Goal: Task Accomplishment & Management: Complete application form

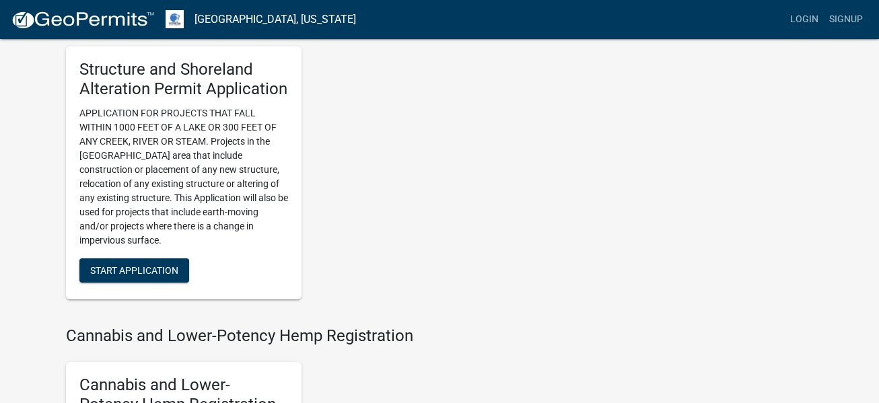
scroll to position [920, 0]
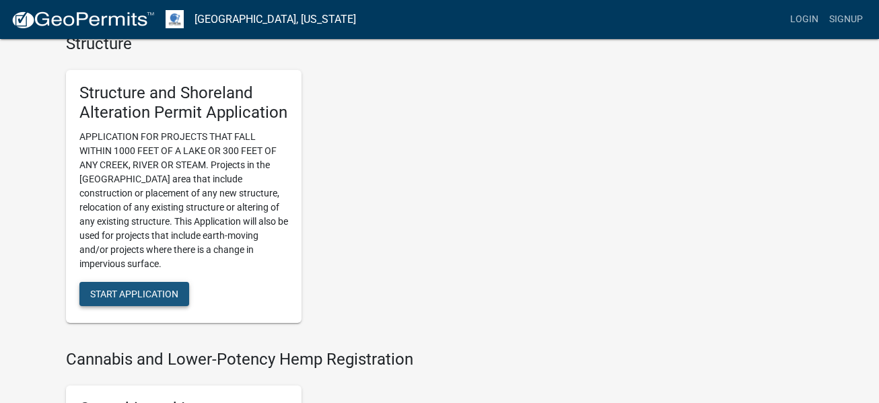
click at [140, 296] on span "Start Application" at bounding box center [134, 294] width 88 height 11
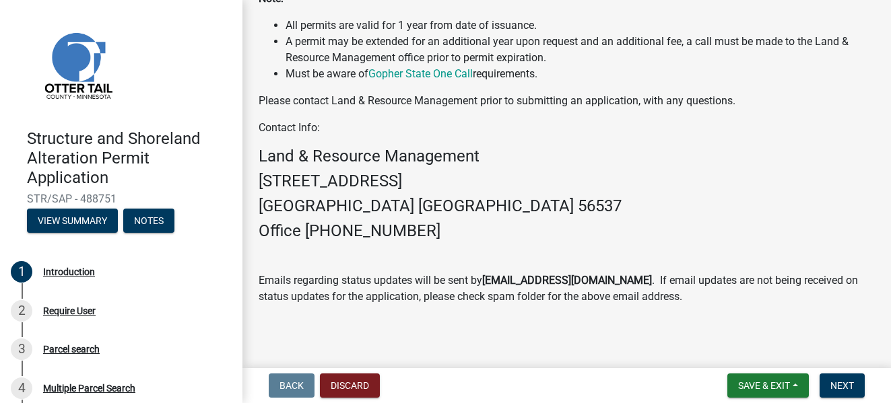
scroll to position [523, 0]
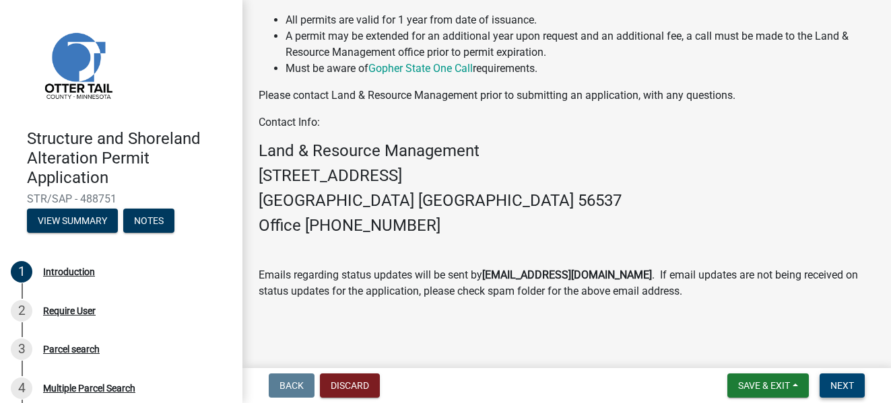
click at [844, 384] on span "Next" at bounding box center [842, 385] width 24 height 11
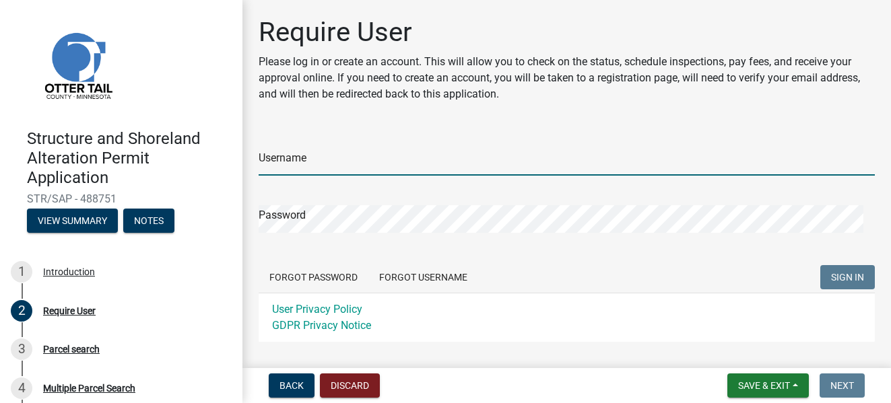
click at [308, 162] on input "Username" at bounding box center [567, 162] width 616 height 28
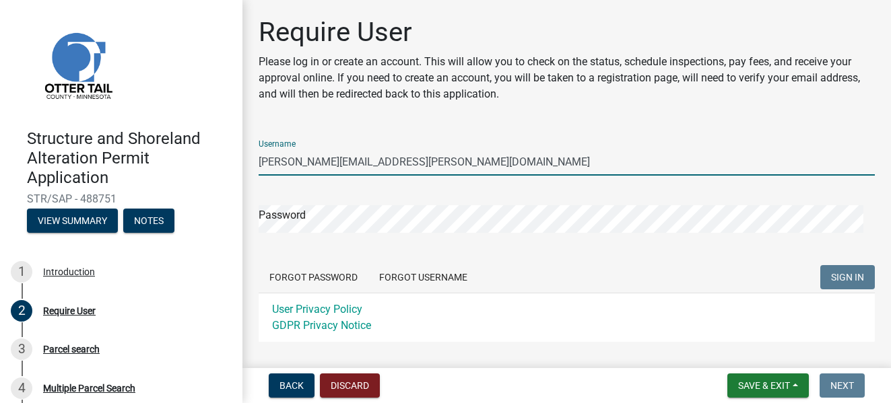
type input "[PERSON_NAME][EMAIL_ADDRESS][PERSON_NAME][DOMAIN_NAME]"
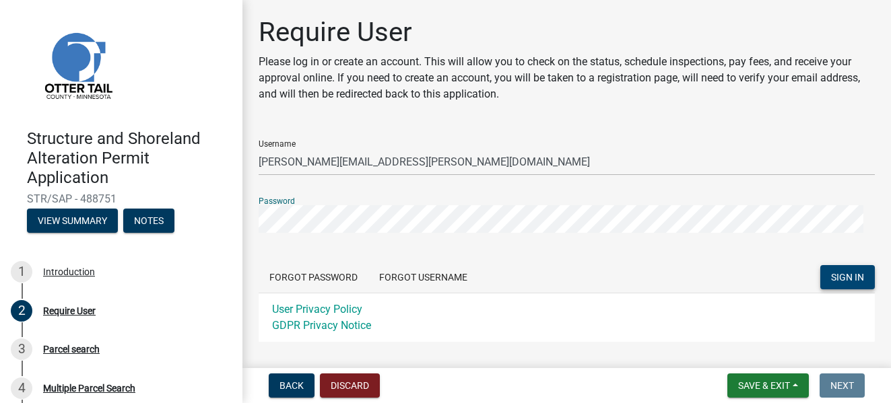
click at [838, 276] on span "SIGN IN" at bounding box center [847, 277] width 33 height 11
click at [833, 279] on span "SIGN IN" at bounding box center [847, 277] width 33 height 11
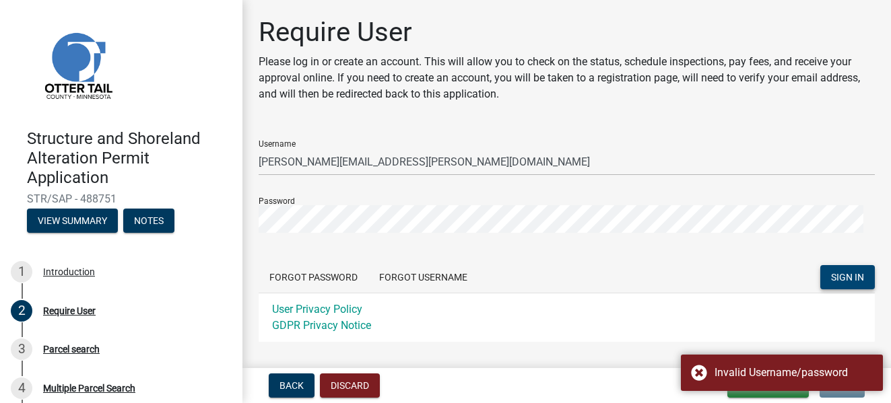
click at [617, 236] on form "Username [PERSON_NAME][EMAIL_ADDRESS][PERSON_NAME][DOMAIN_NAME] Password Forgot…" at bounding box center [567, 235] width 616 height 213
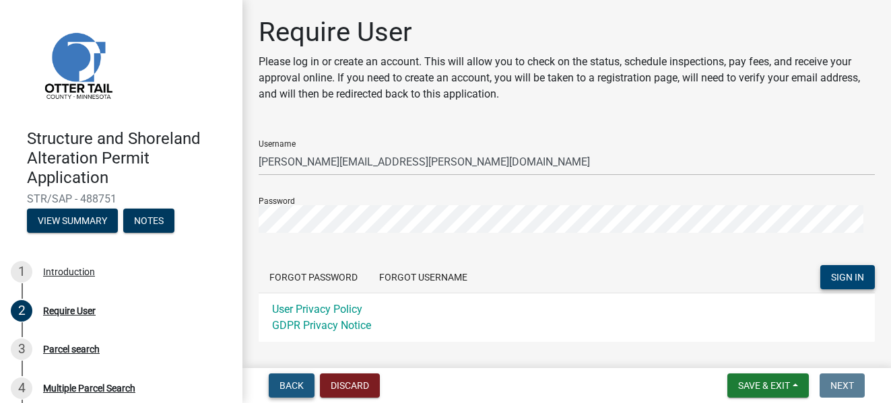
click at [285, 384] on span "Back" at bounding box center [291, 385] width 24 height 11
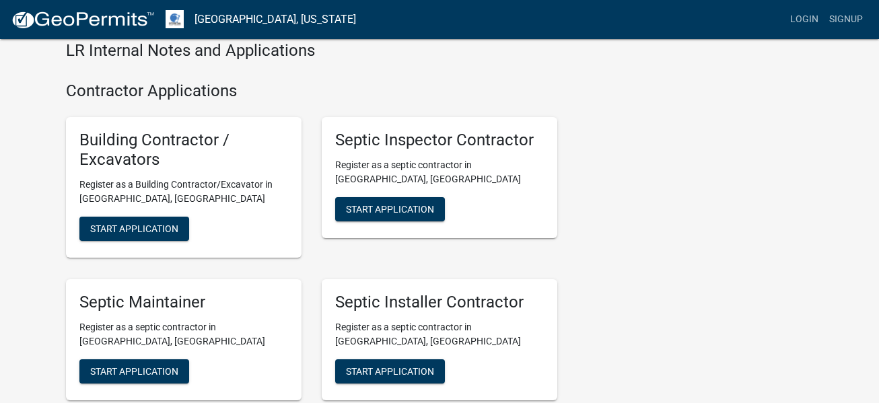
scroll to position [2002, 0]
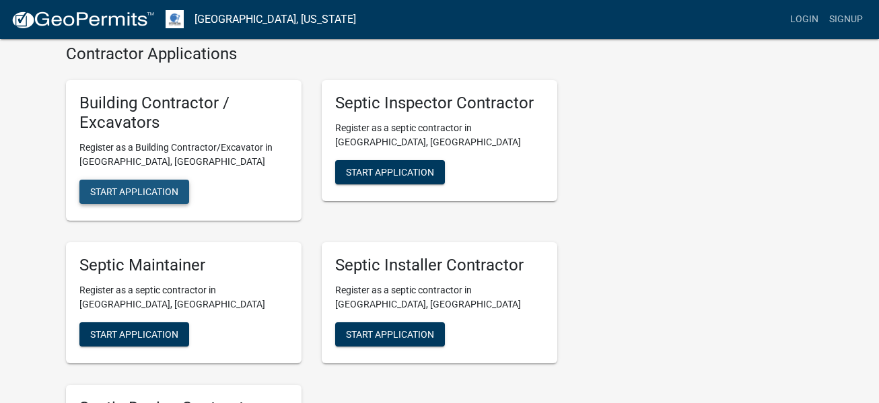
click at [131, 194] on span "Start Application" at bounding box center [134, 191] width 88 height 11
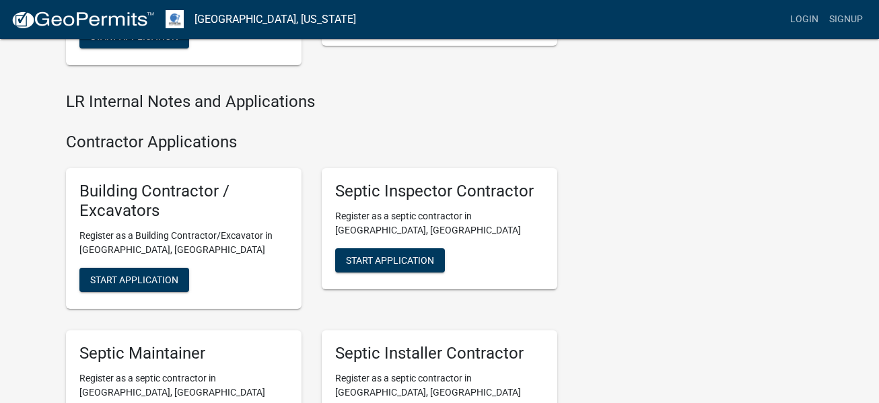
scroll to position [1923, 0]
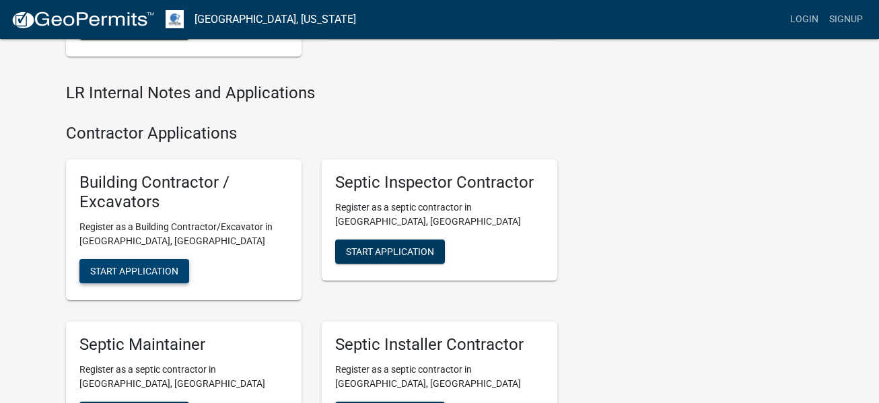
click at [125, 273] on span "Start Application" at bounding box center [134, 270] width 88 height 11
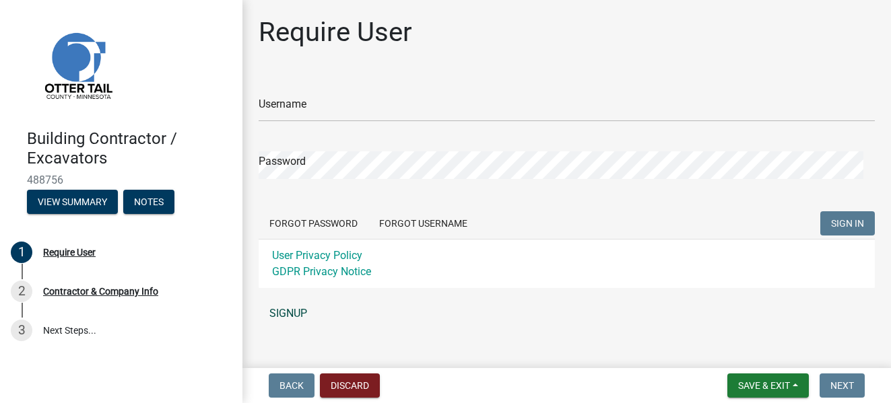
click at [279, 312] on link "SIGNUP" at bounding box center [567, 313] width 616 height 27
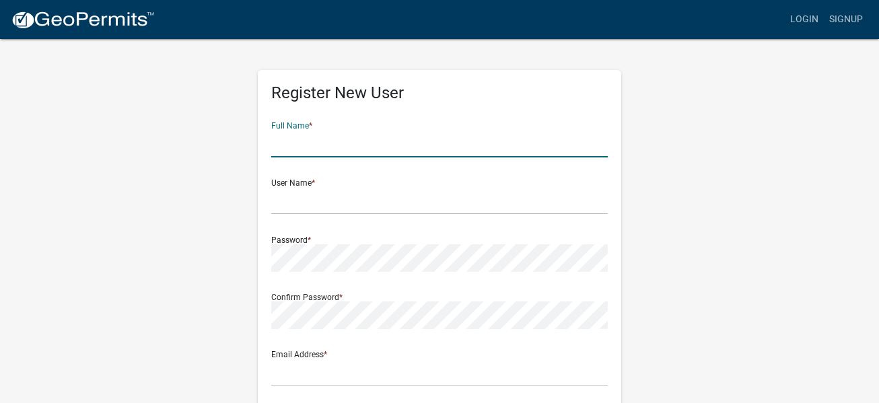
click at [335, 150] on input "text" at bounding box center [439, 144] width 337 height 28
type input "s"
type input "Scott VanWatermulen"
click at [328, 204] on input "text" at bounding box center [439, 201] width 337 height 28
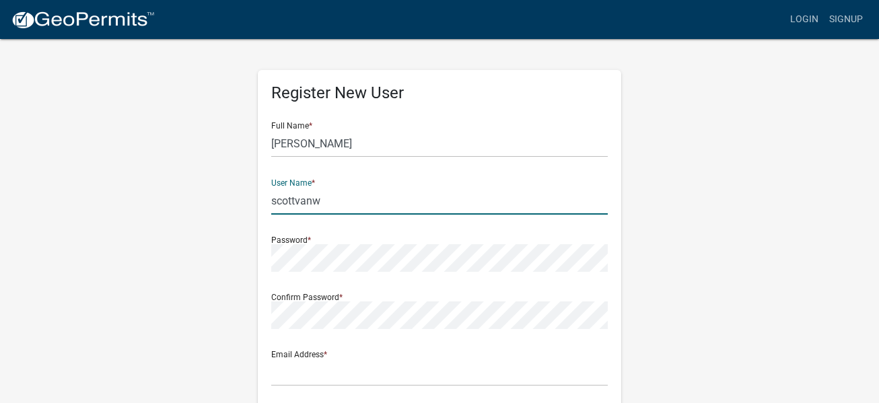
type input "scottvanw"
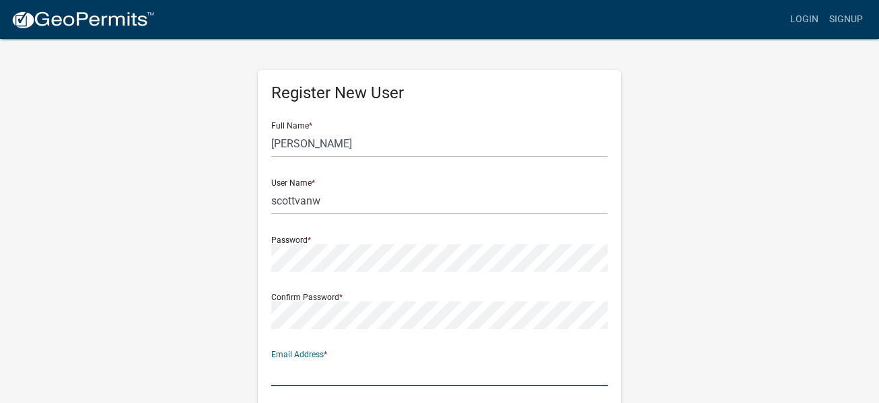
click at [335, 374] on input "text" at bounding box center [439, 373] width 337 height 28
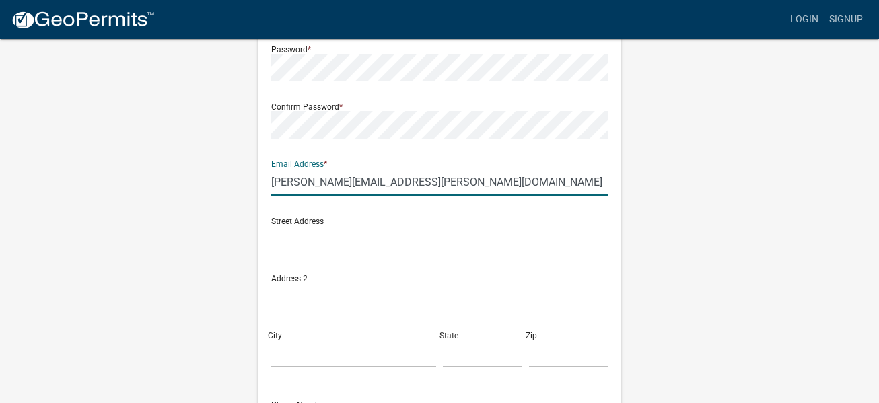
scroll to position [200, 0]
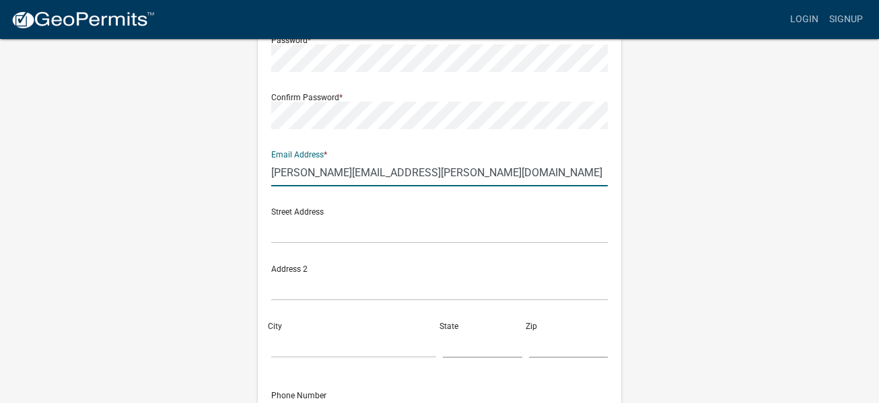
type input "[PERSON_NAME][EMAIL_ADDRESS][PERSON_NAME][DOMAIN_NAME]"
click at [543, 223] on input "text" at bounding box center [439, 230] width 337 height 28
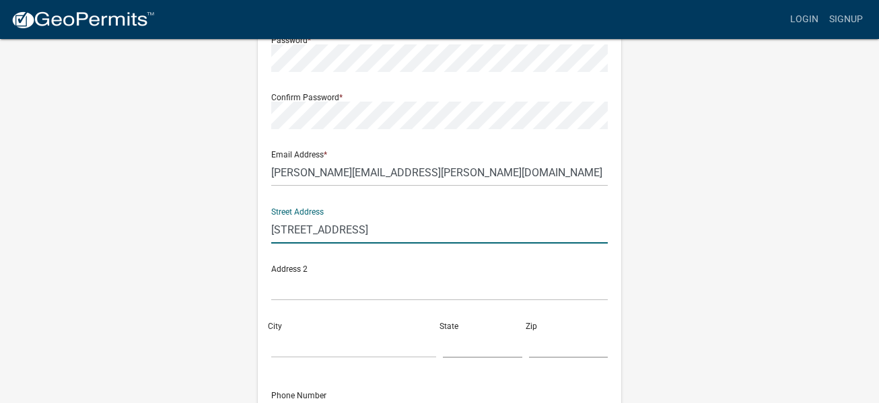
type input "38661 397th St"
click at [357, 331] on input "City" at bounding box center [353, 345] width 165 height 28
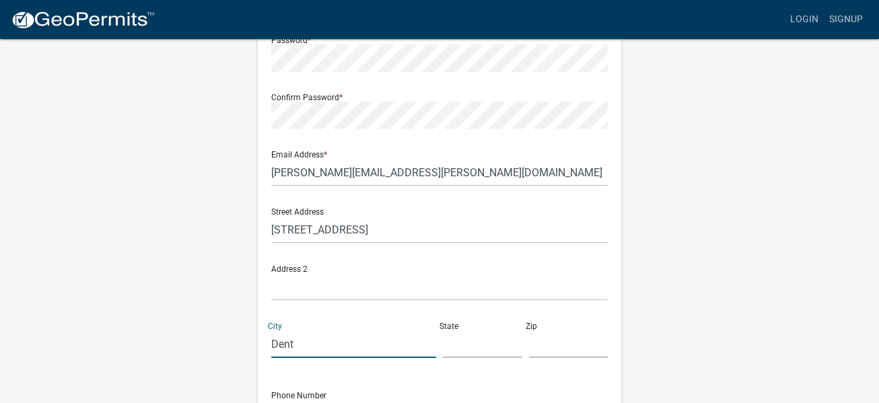
type input "Dent"
type input "MN"
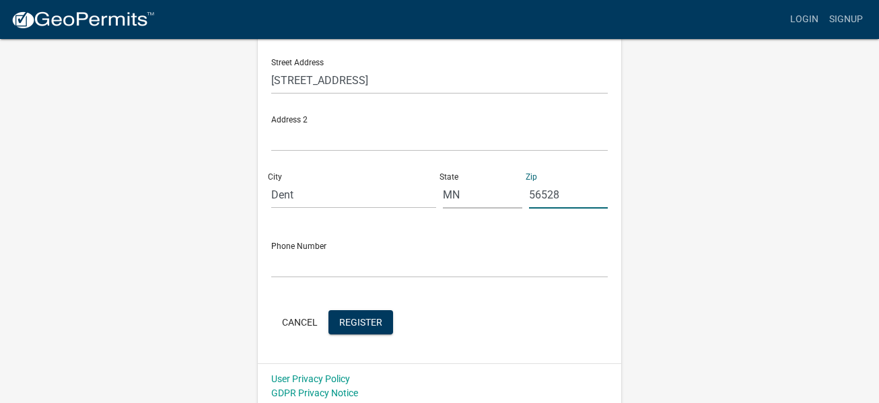
scroll to position [355, 0]
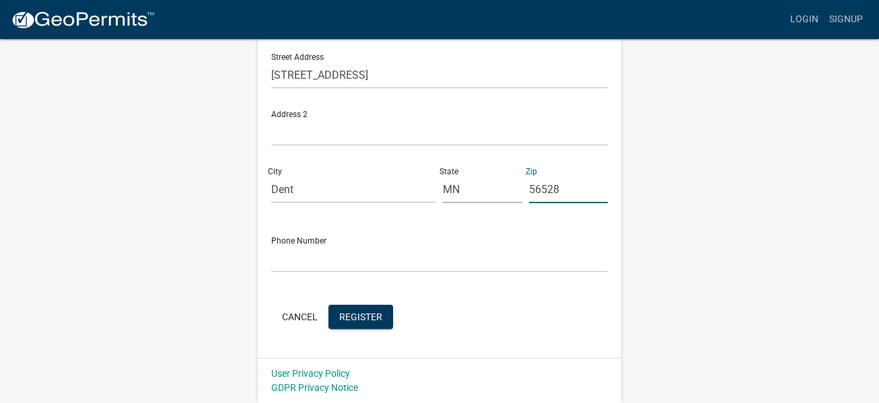
type input "56528"
click at [336, 255] on input "text" at bounding box center [439, 259] width 337 height 28
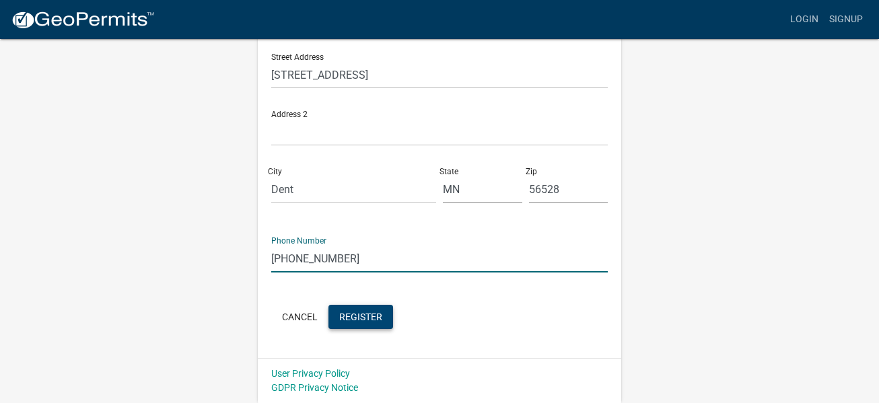
type input "218-346-7268"
click at [364, 311] on span "Register" at bounding box center [360, 316] width 43 height 11
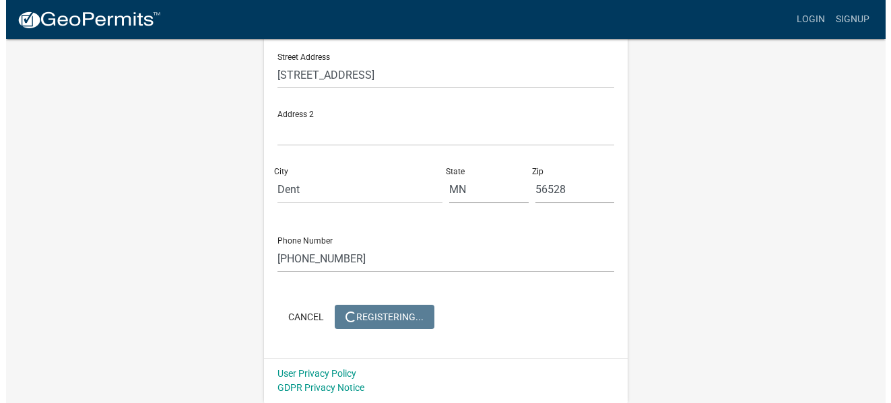
scroll to position [0, 0]
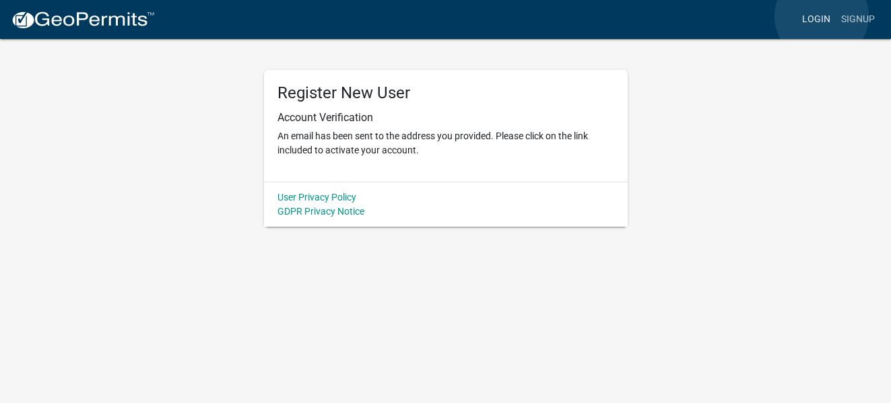
click at [821, 16] on link "Login" at bounding box center [815, 20] width 39 height 26
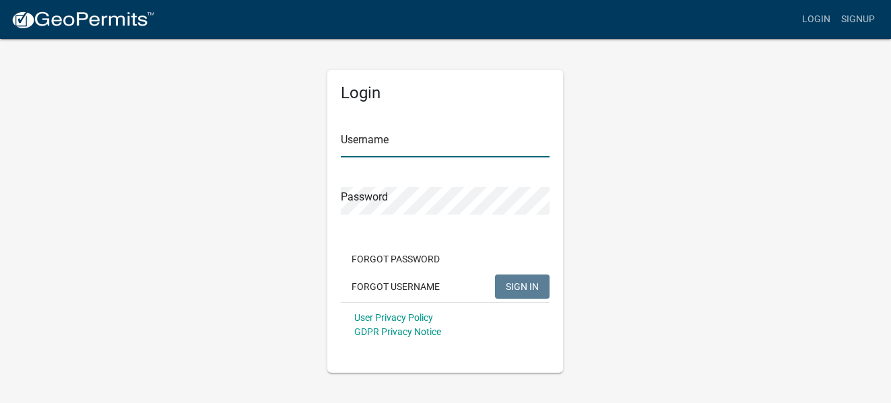
type input "scottvanw"
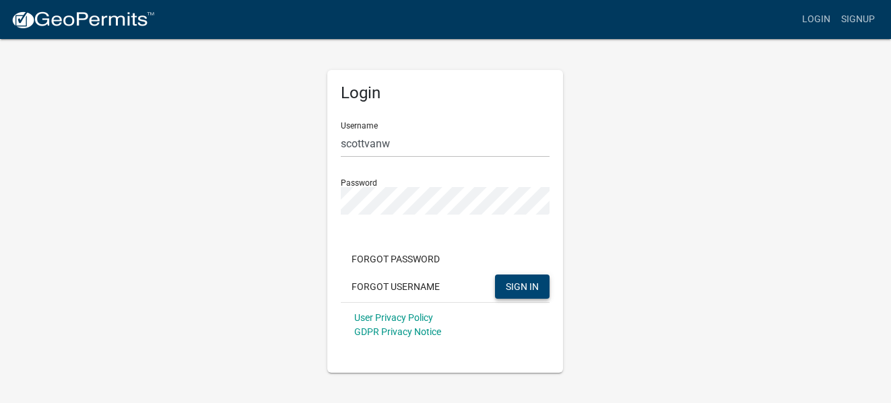
click at [530, 289] on span "SIGN IN" at bounding box center [522, 286] width 33 height 11
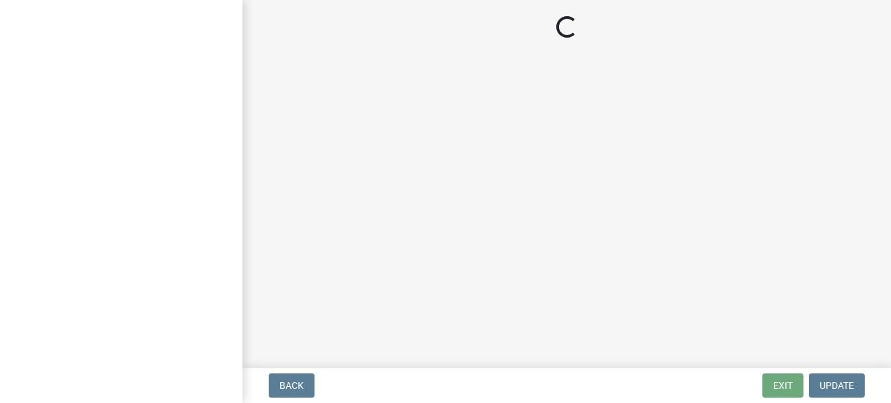
select select "MN"
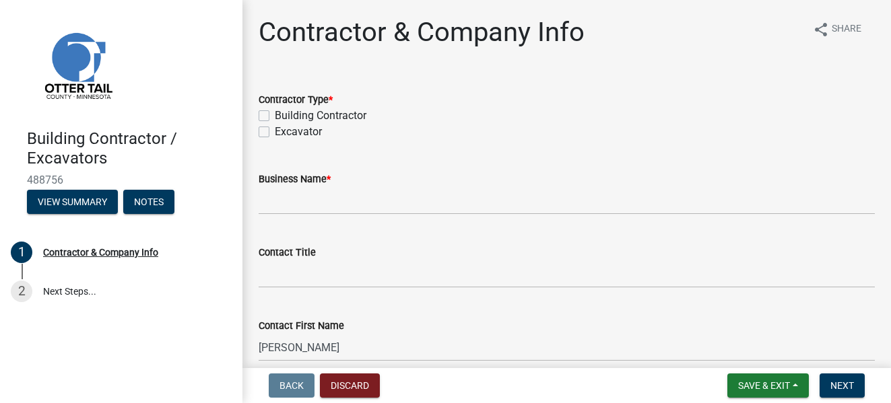
click at [275, 129] on label "Excavator" at bounding box center [298, 132] width 47 height 16
click at [275, 129] on input "Excavator" at bounding box center [279, 128] width 9 height 9
checkbox input "true"
checkbox input "false"
checkbox input "true"
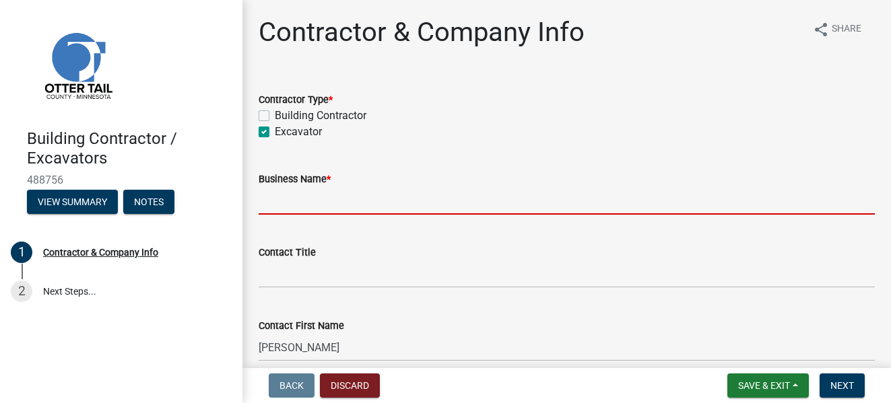
click at [284, 199] on input "Business Name *" at bounding box center [567, 201] width 616 height 28
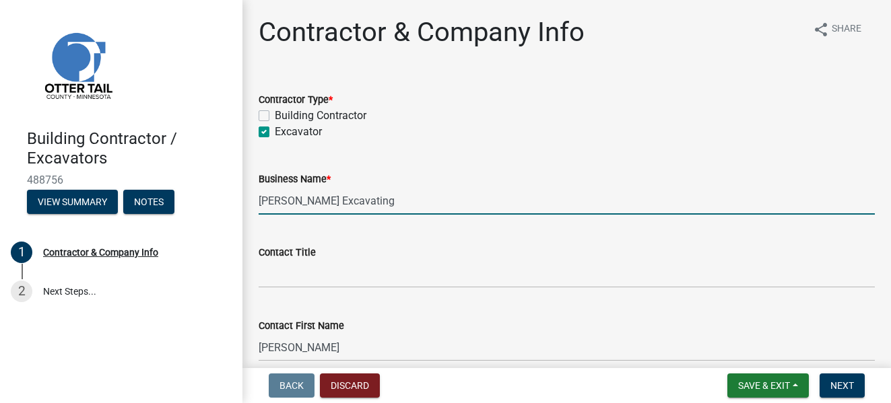
type input "Scott VanWatermulen Excavating"
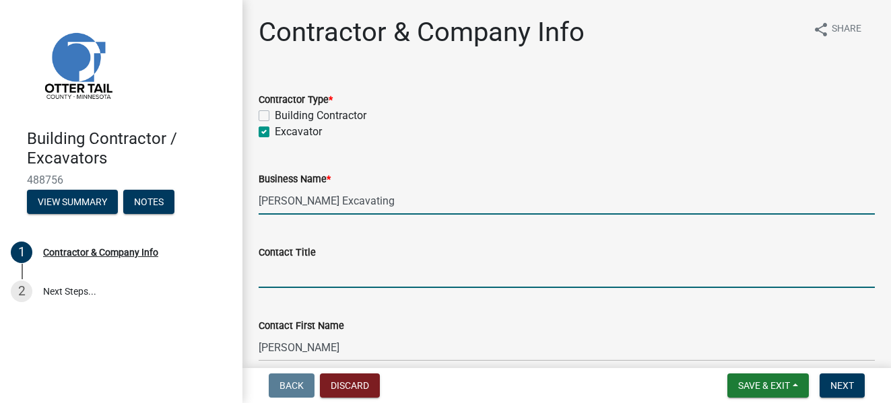
click at [285, 271] on input "Contact Title" at bounding box center [567, 275] width 616 height 28
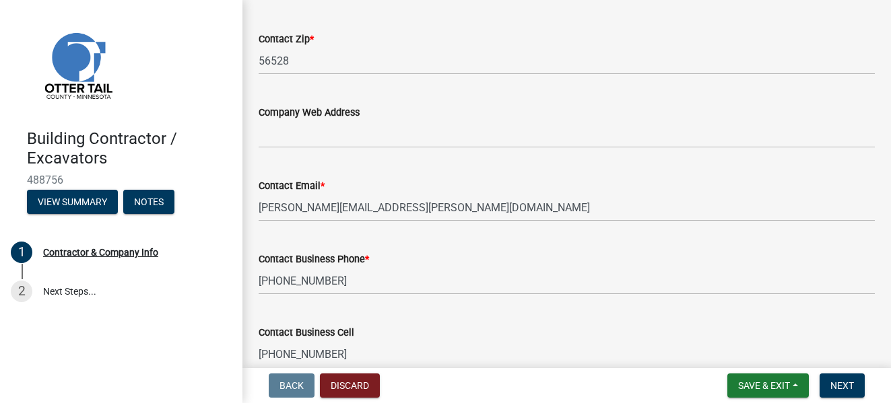
scroll to position [747, 0]
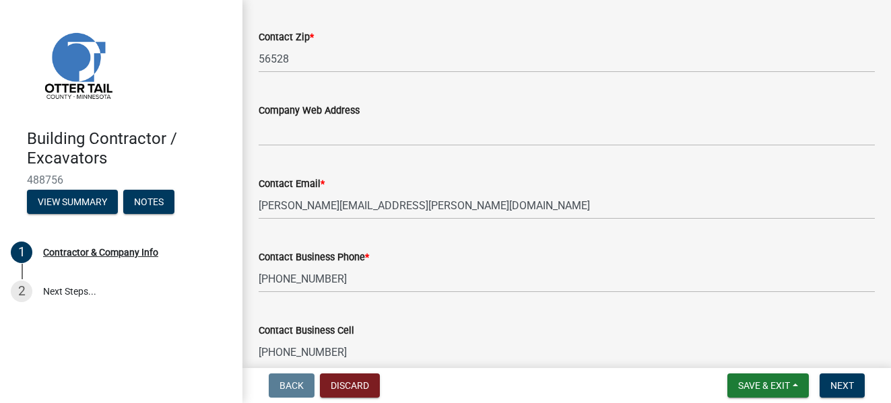
type input "President/Owner"
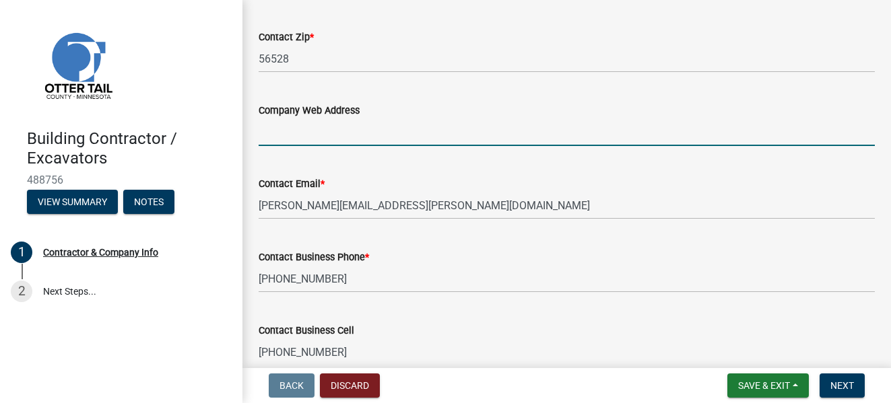
click at [433, 133] on input "Company Web Address" at bounding box center [567, 132] width 616 height 28
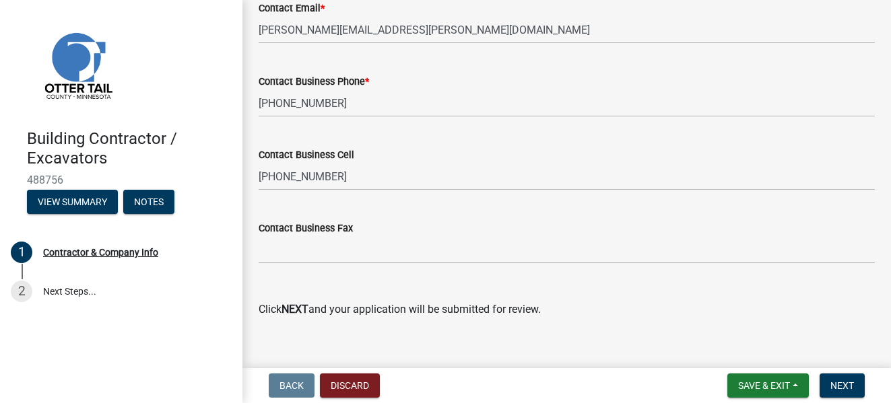
scroll to position [941, 0]
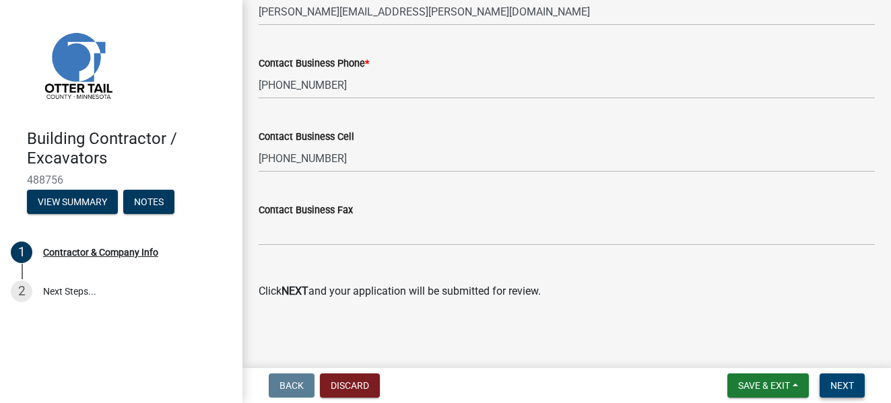
type input "svanwatermulenexcavating.com"
click at [847, 382] on span "Next" at bounding box center [842, 385] width 24 height 11
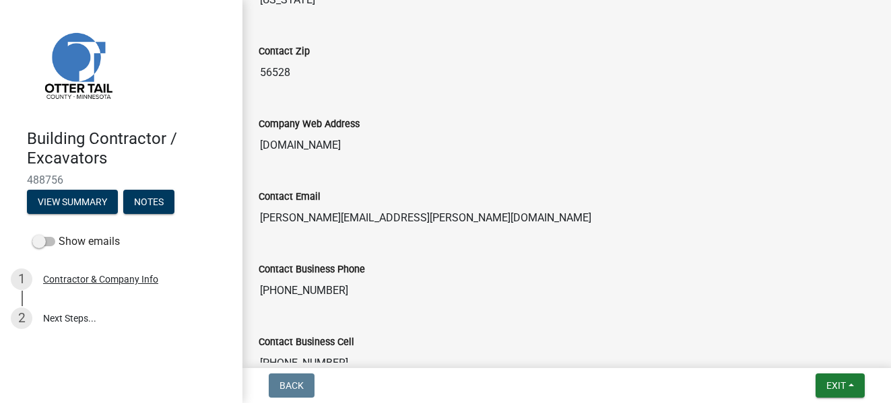
scroll to position [1011, 0]
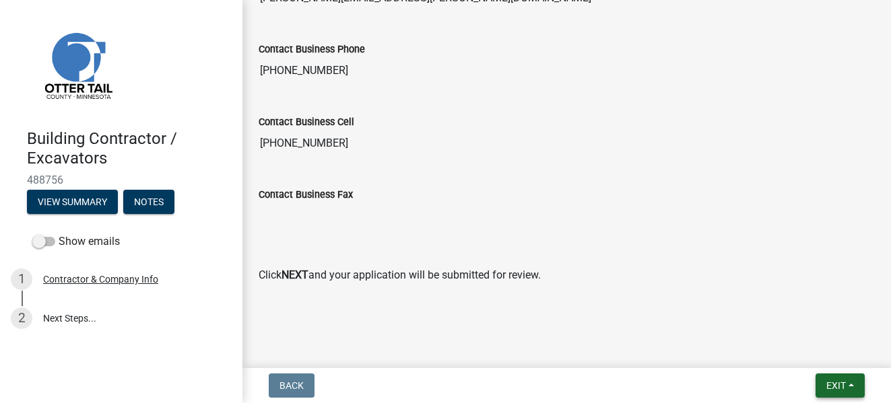
click at [850, 382] on button "Exit" at bounding box center [839, 386] width 49 height 24
click at [790, 315] on button "Save" at bounding box center [811, 318] width 108 height 32
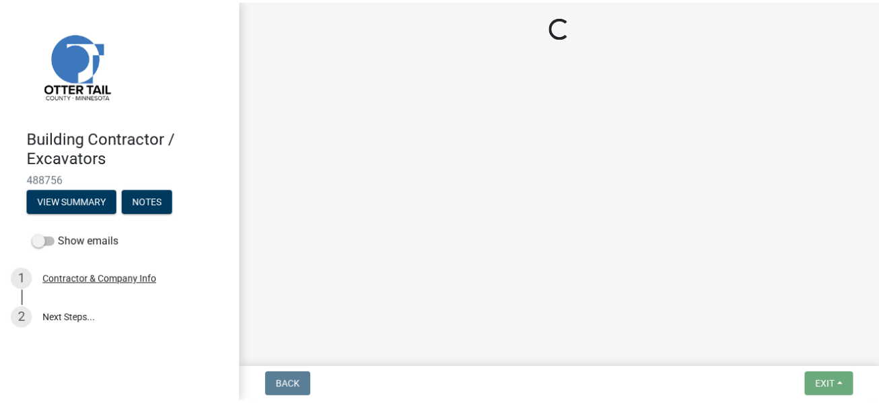
scroll to position [0, 0]
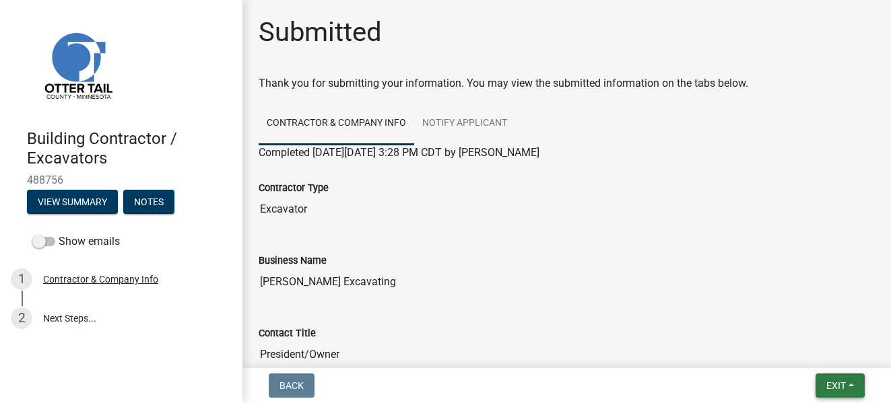
click at [833, 382] on span "Exit" at bounding box center [836, 385] width 20 height 11
click at [793, 354] on button "Save & Exit" at bounding box center [811, 351] width 108 height 32
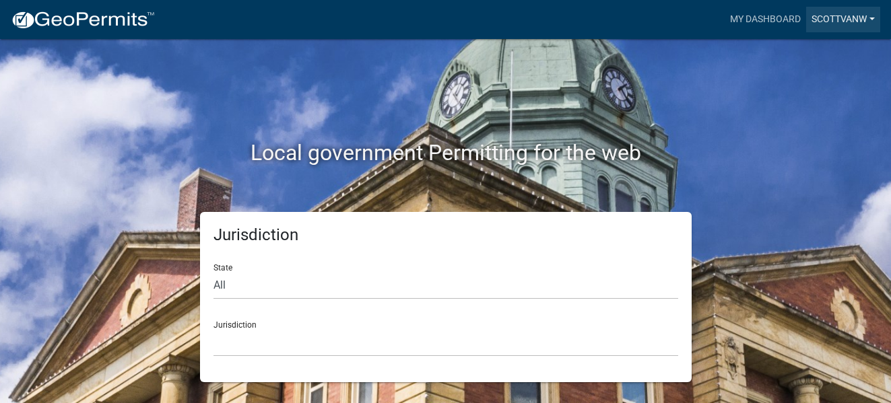
click at [869, 20] on link "scottvanw" at bounding box center [843, 20] width 74 height 26
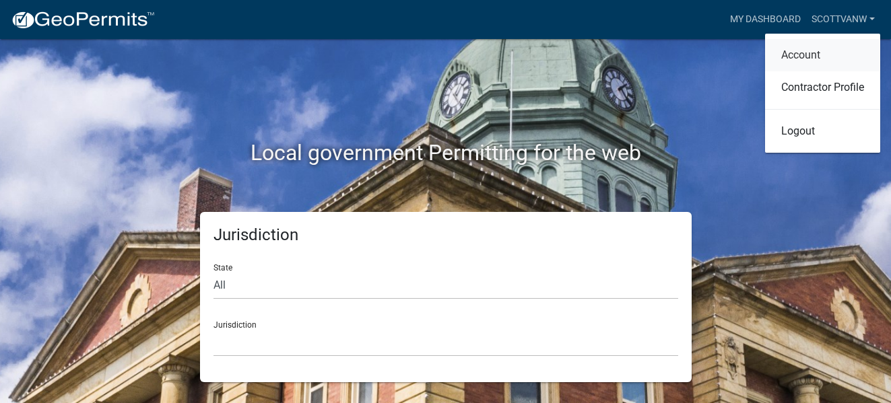
click at [809, 48] on link "Account" at bounding box center [822, 55] width 115 height 32
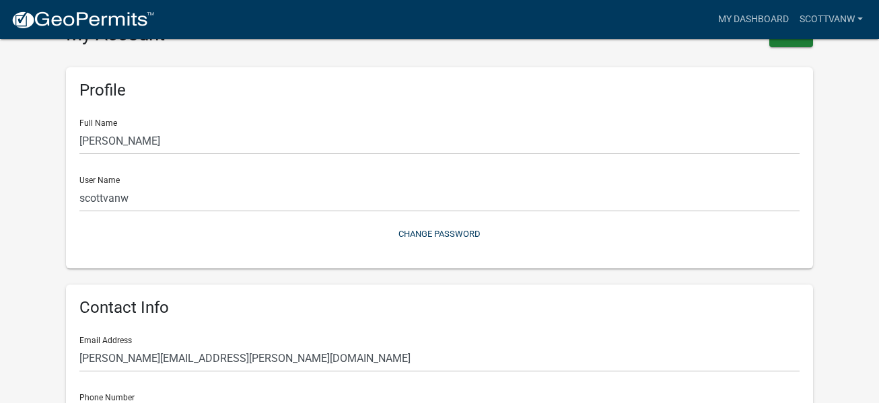
scroll to position [11, 0]
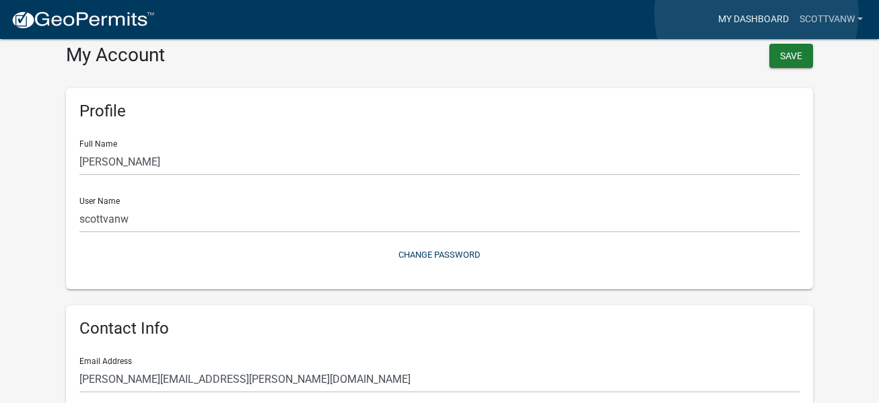
click at [757, 14] on link "My Dashboard" at bounding box center [753, 20] width 81 height 26
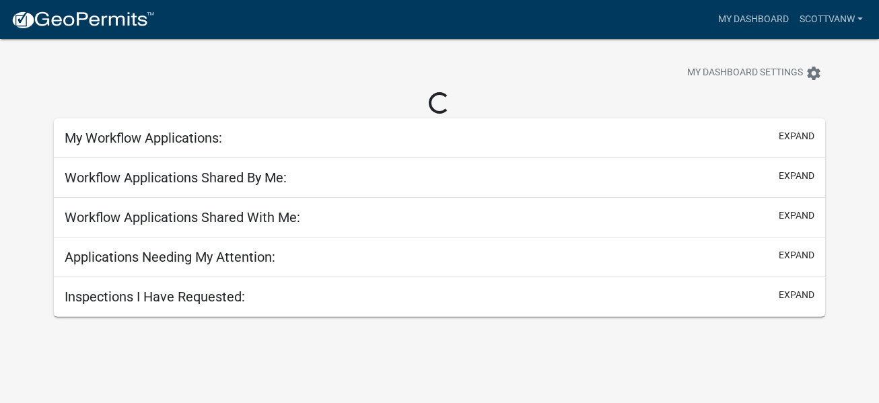
scroll to position [34, 0]
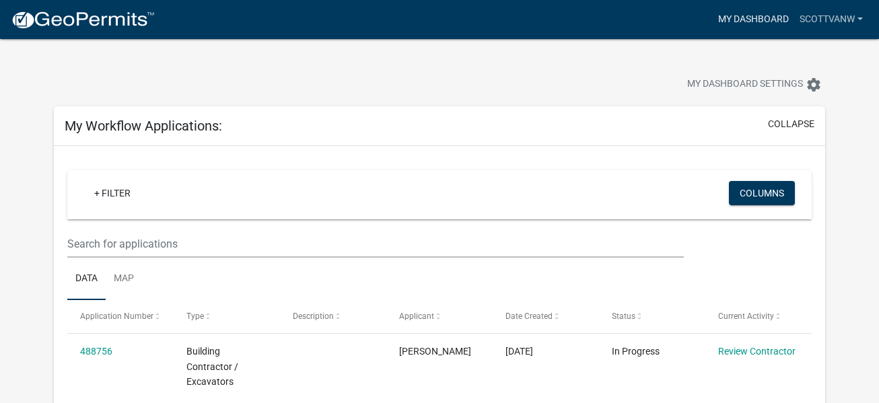
click at [762, 18] on link "My Dashboard" at bounding box center [753, 20] width 81 height 26
click at [855, 17] on link "scottvanw" at bounding box center [831, 20] width 74 height 26
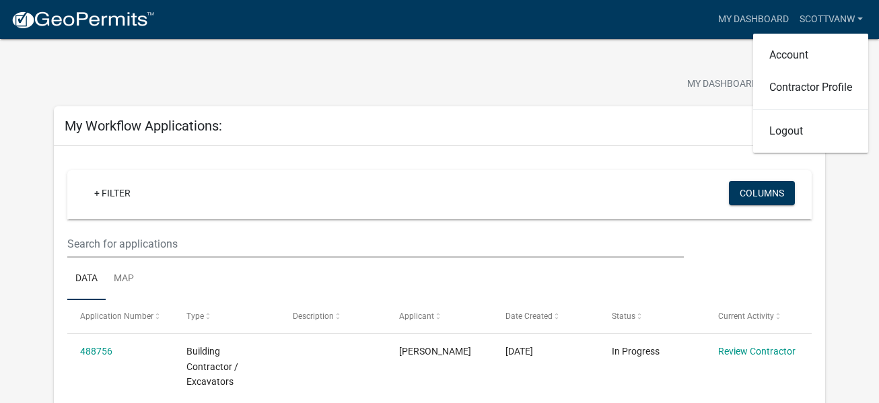
click at [544, 64] on div "My Dashboard Settings settings" at bounding box center [439, 70] width 791 height 62
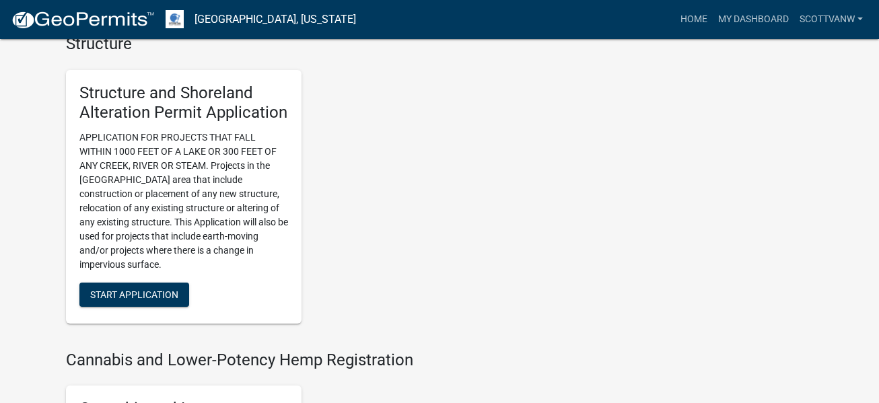
scroll to position [1111, 0]
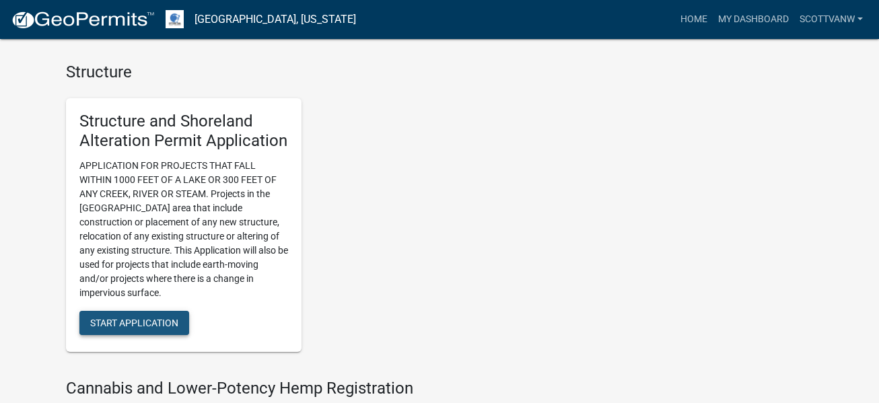
click at [127, 317] on span "Start Application" at bounding box center [134, 322] width 88 height 11
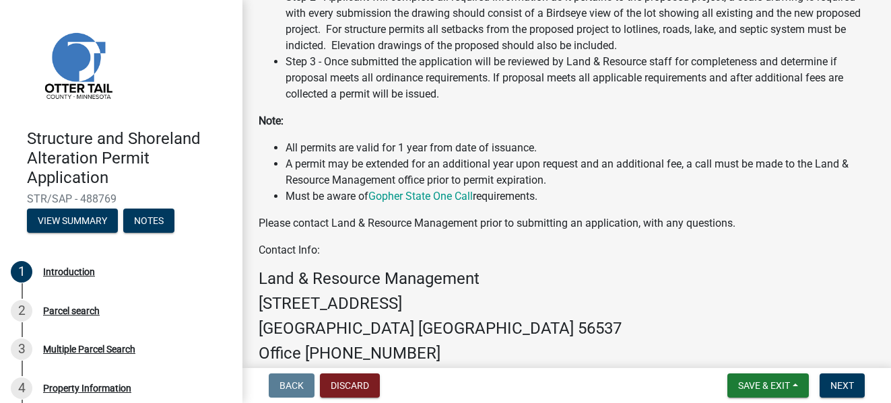
scroll to position [523, 0]
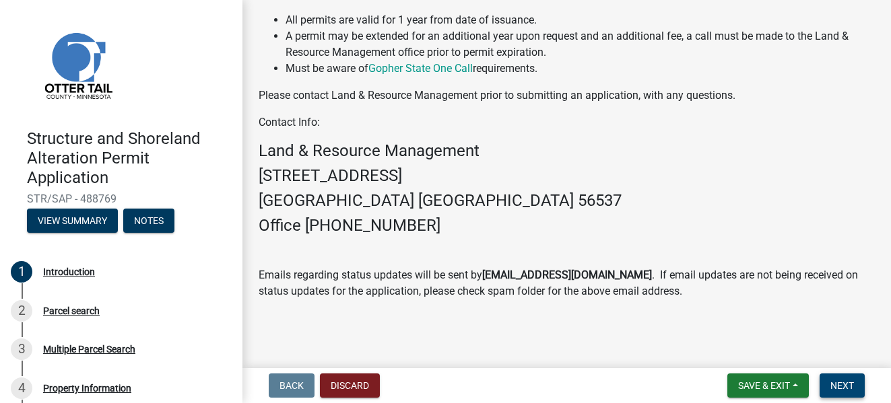
click at [842, 382] on span "Next" at bounding box center [842, 385] width 24 height 11
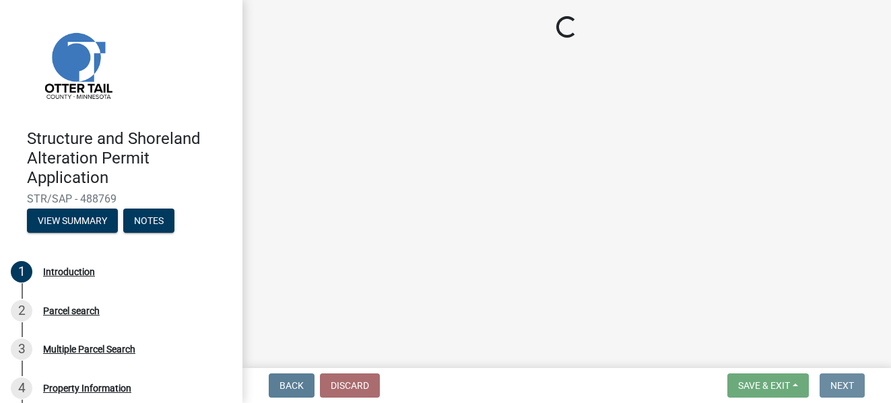
scroll to position [0, 0]
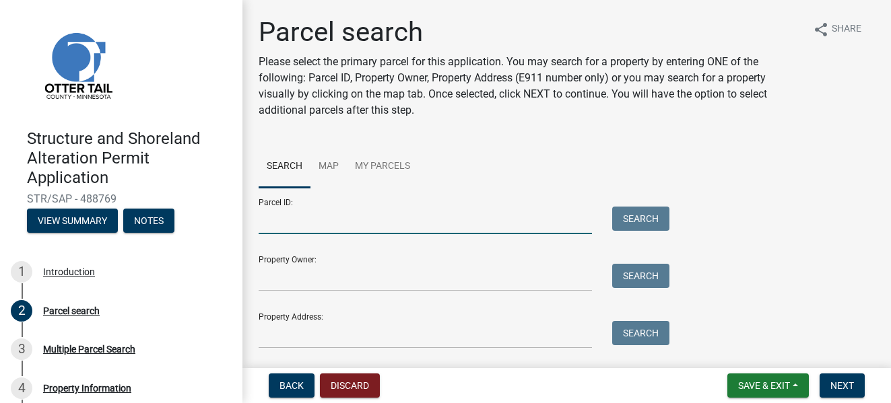
click at [296, 220] on input "Parcel ID:" at bounding box center [425, 221] width 333 height 28
paste input "38000290225000"
type input "38000290225000"
click at [645, 218] on button "Search" at bounding box center [640, 219] width 57 height 24
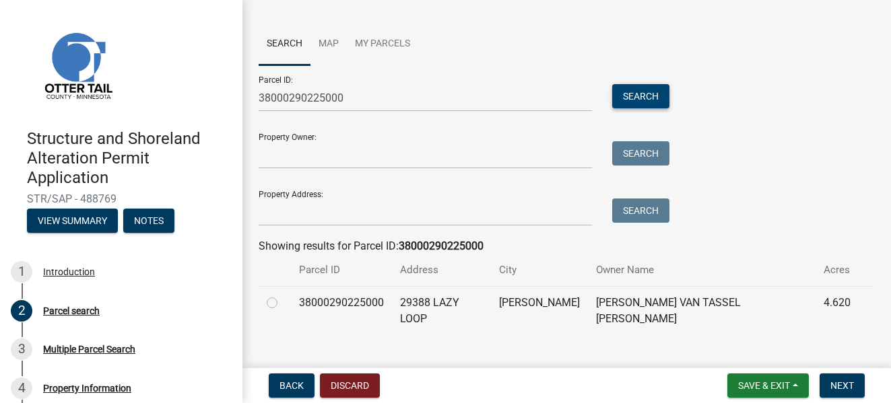
scroll to position [131, 0]
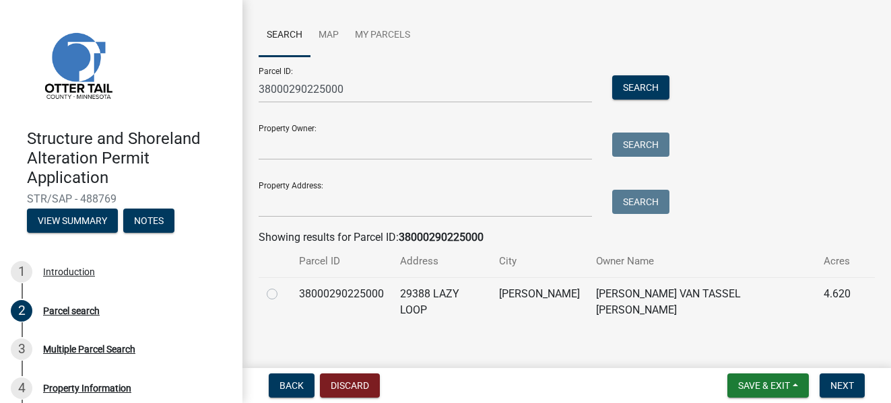
click at [283, 286] on label at bounding box center [283, 286] width 0 height 0
click at [283, 295] on input "radio" at bounding box center [287, 290] width 9 height 9
radio input "true"
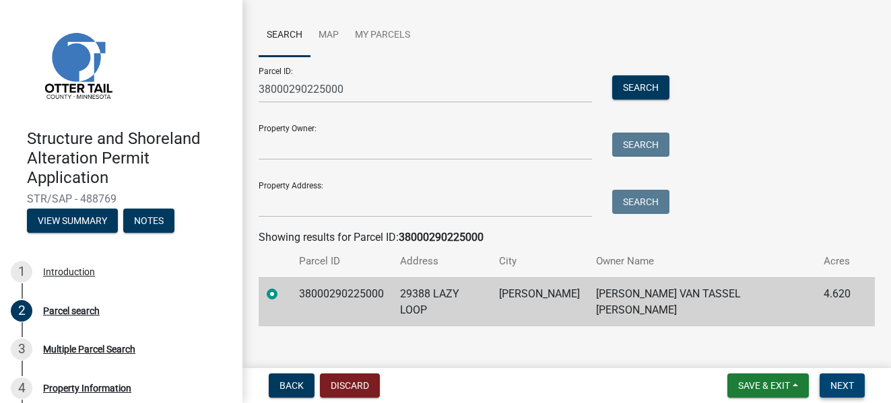
click at [849, 382] on span "Next" at bounding box center [842, 385] width 24 height 11
click at [846, 380] on span "Next" at bounding box center [842, 385] width 24 height 11
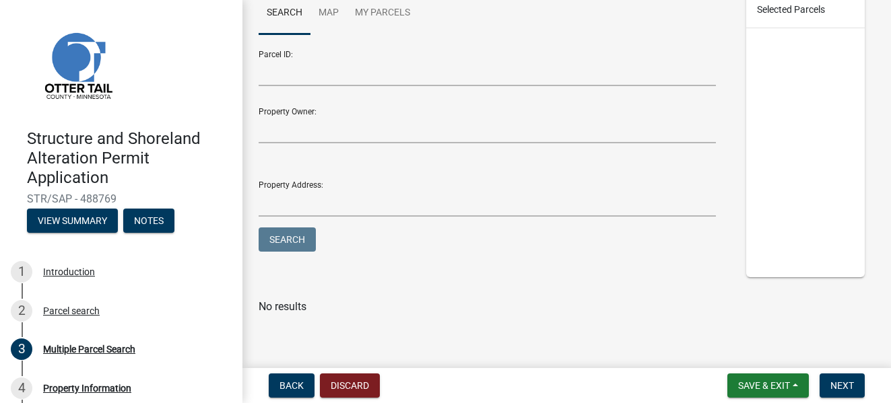
scroll to position [191, 0]
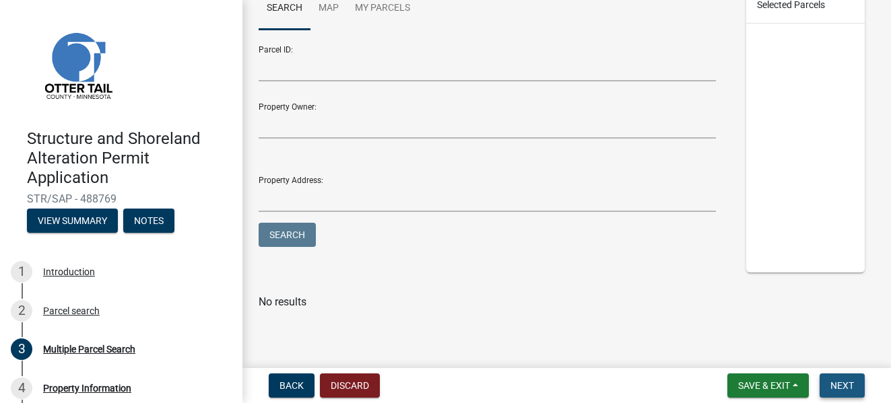
click at [847, 397] on button "Next" at bounding box center [841, 386] width 45 height 24
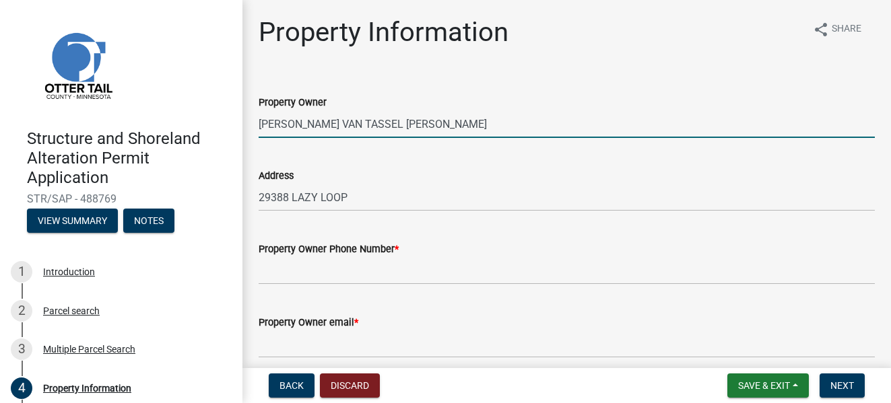
drag, startPoint x: 435, startPoint y: 121, endPoint x: 233, endPoint y: 132, distance: 202.3
click at [233, 132] on div "Structure and Shoreland Alteration Permit Application STR/SAP - 488769 View Sum…" at bounding box center [445, 201] width 891 height 403
type input "Susan Whiteley & Mary Jane Gray"
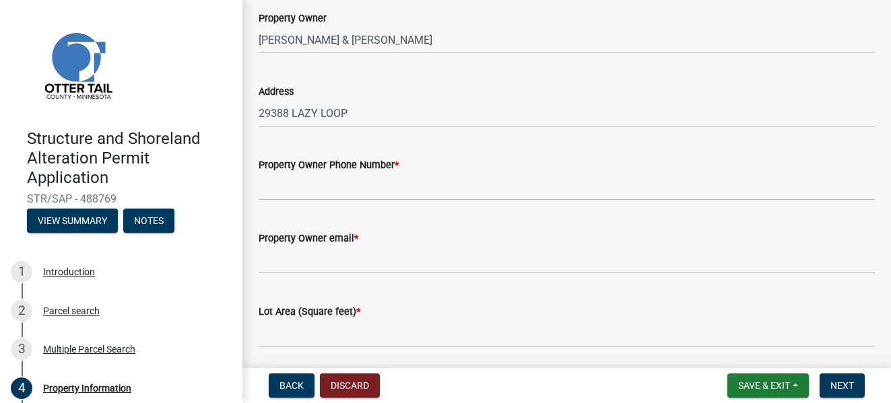
scroll to position [98, 0]
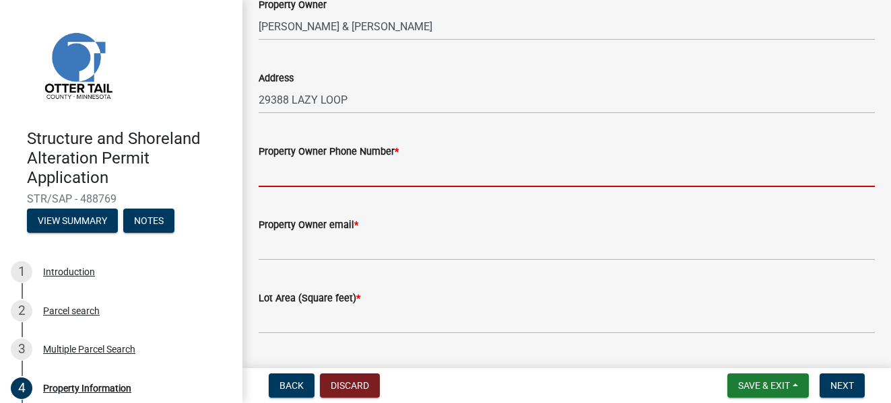
click at [390, 184] on input "Property Owner Phone Number *" at bounding box center [567, 174] width 616 height 28
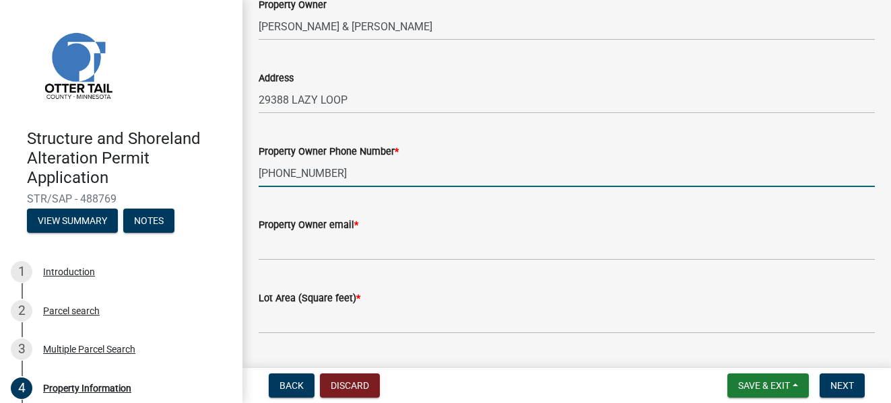
type input "907-414-9017"
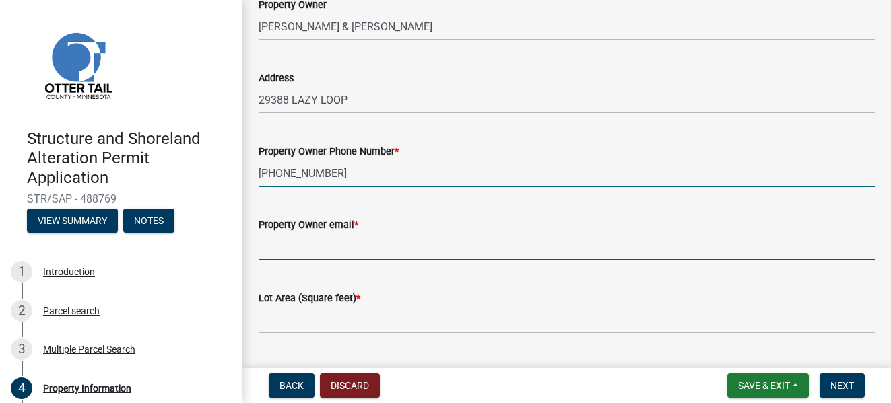
click at [368, 243] on input "Property Owner email *" at bounding box center [567, 247] width 616 height 28
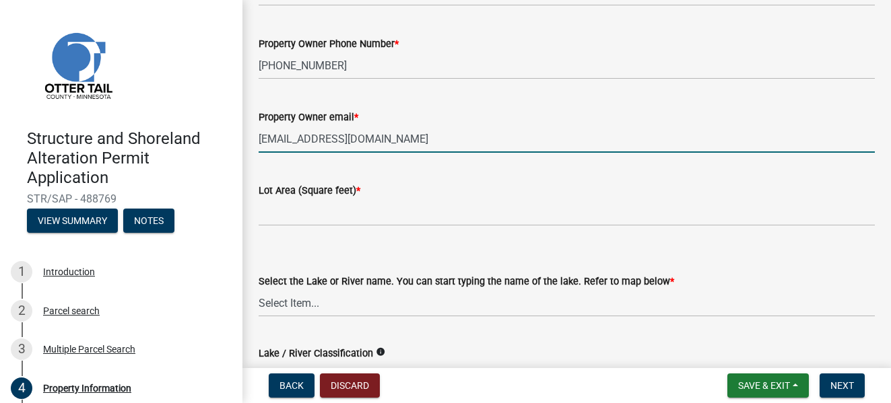
scroll to position [230, 0]
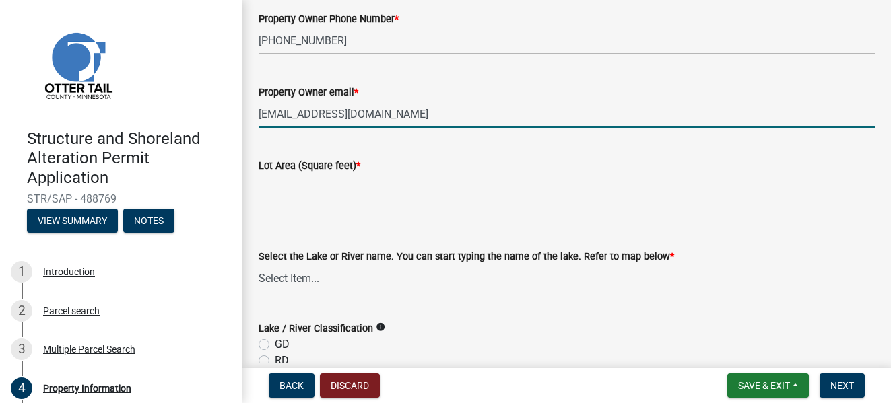
type input "graymj007@gmail.com"
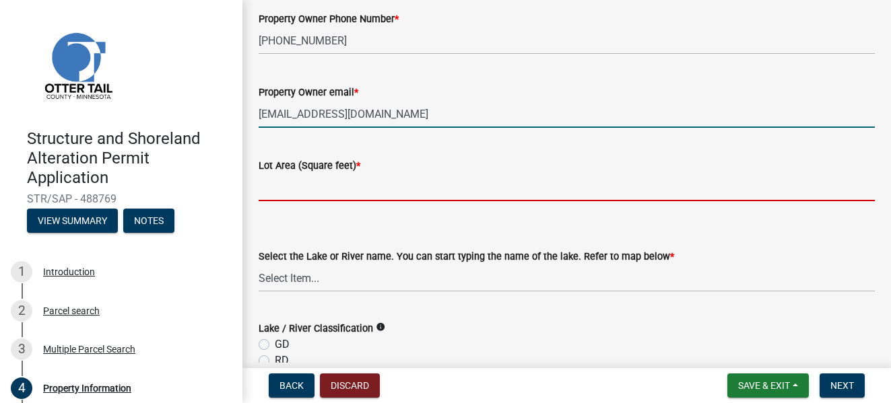
click at [273, 188] on input "text" at bounding box center [567, 188] width 616 height 28
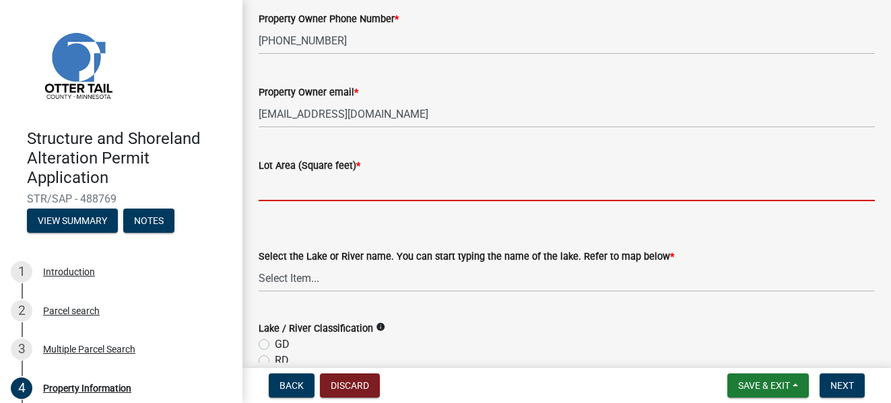
paste input "197,747.71"
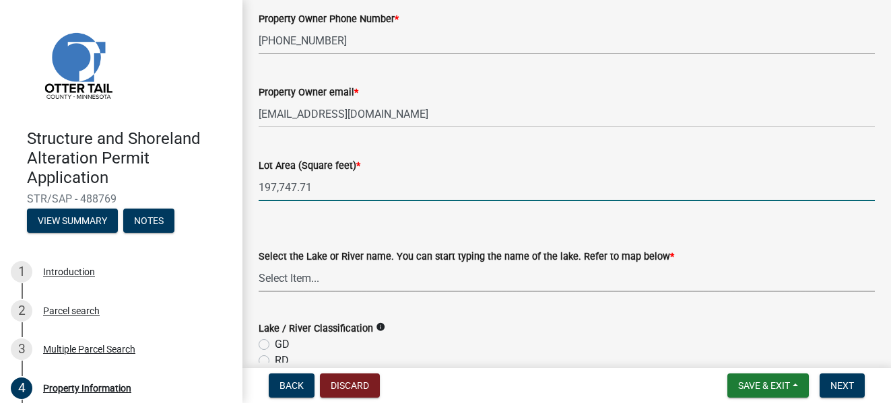
click at [298, 276] on select "Select Item... None Adley 56-031 Albert 56-118 Alfred 56-600 Alice 56-244 Alice…" at bounding box center [567, 279] width 616 height 28
type input "197747.71"
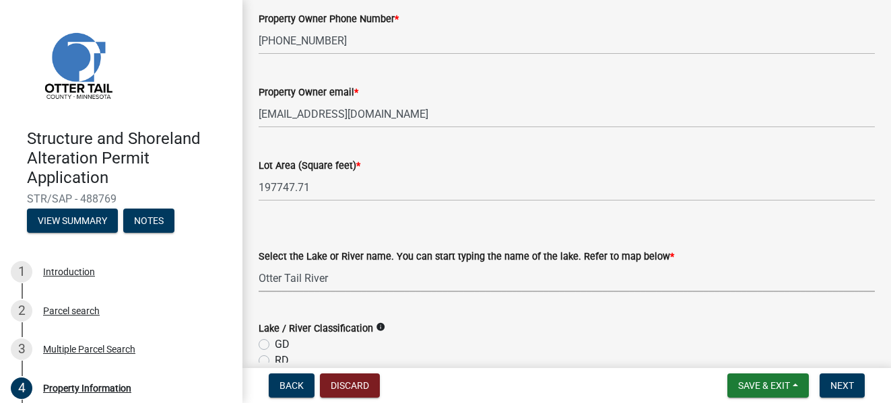
click at [259, 265] on select "Select Item... None Adley 56-031 Albert 56-118 Alfred 56-600 Alice 56-244 Alice…" at bounding box center [567, 279] width 616 height 28
select select "a82b1564-af38-43e9-baf6-c150c44527b7"
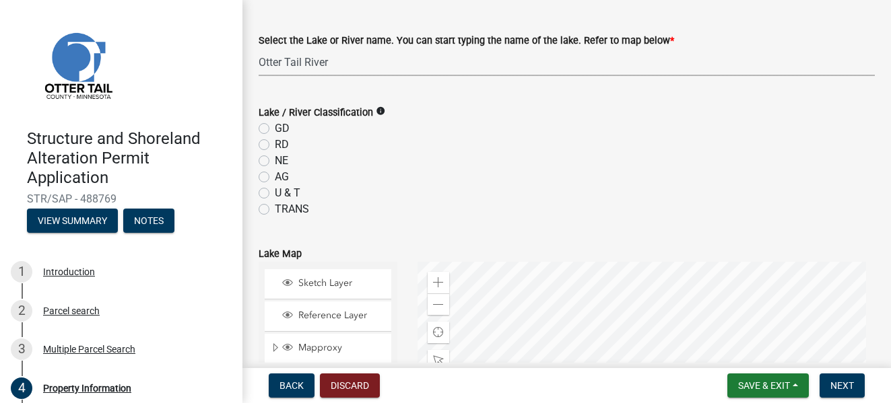
scroll to position [441, 0]
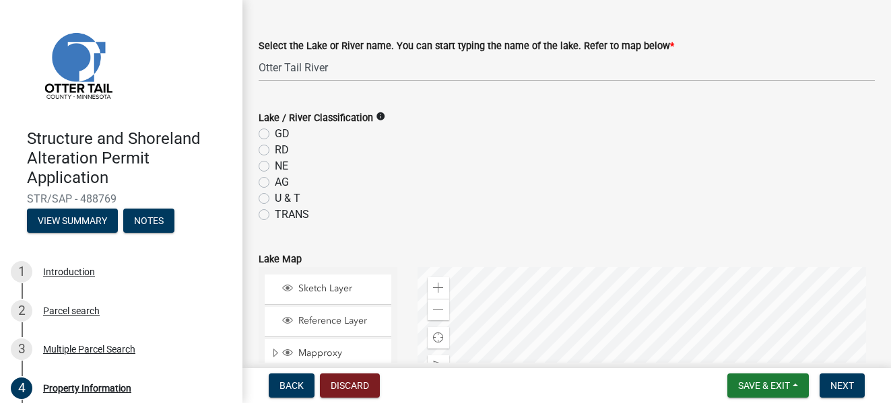
click at [379, 116] on icon "info" at bounding box center [380, 116] width 9 height 9
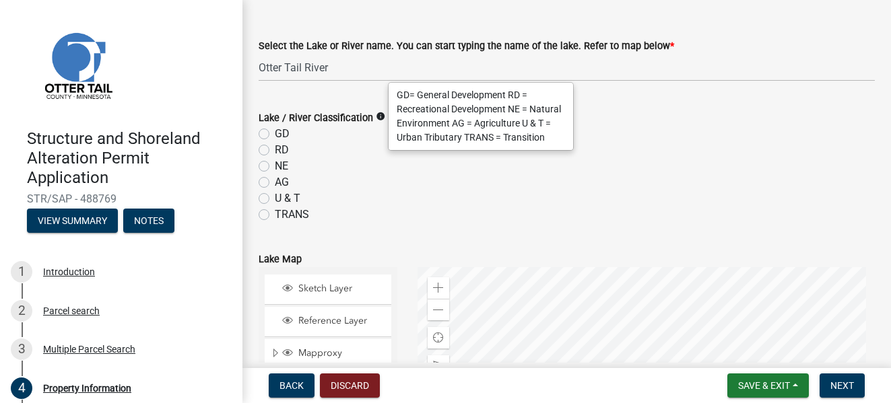
click at [491, 197] on div "U & T" at bounding box center [567, 199] width 616 height 16
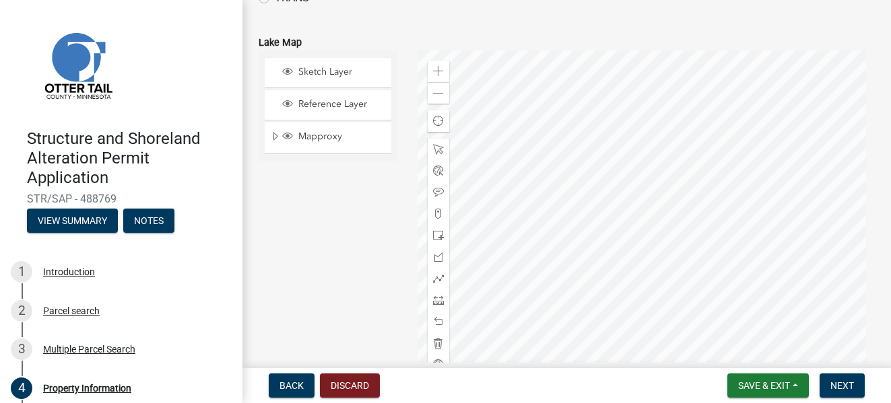
scroll to position [646, 0]
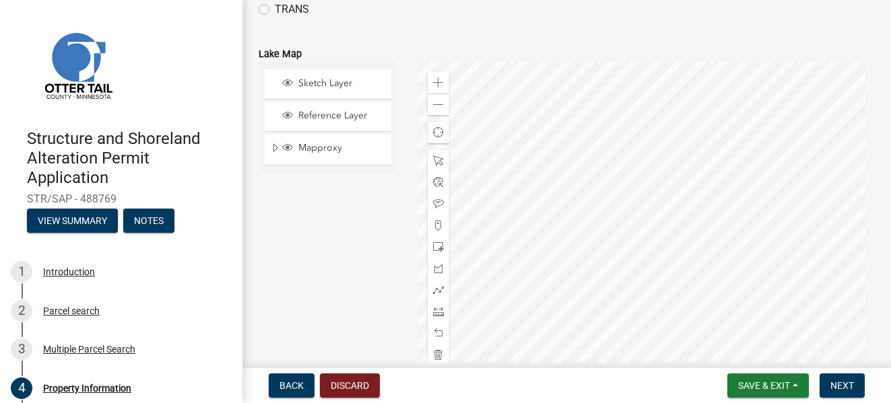
click at [820, 81] on div at bounding box center [645, 230] width 457 height 337
click at [434, 106] on span at bounding box center [438, 105] width 11 height 11
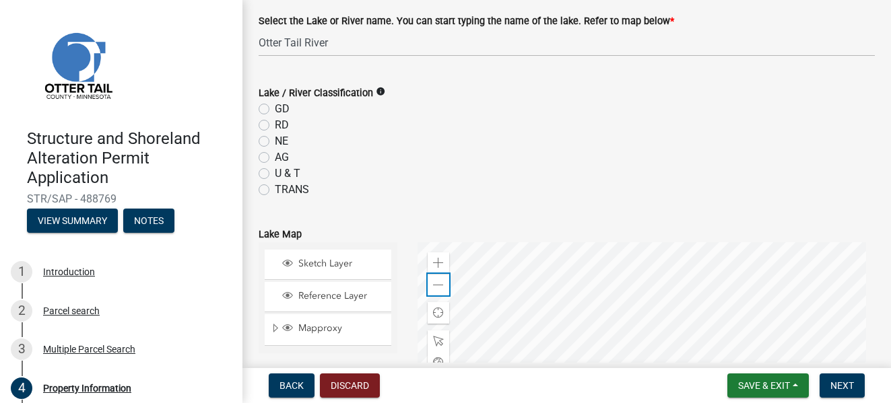
scroll to position [468, 0]
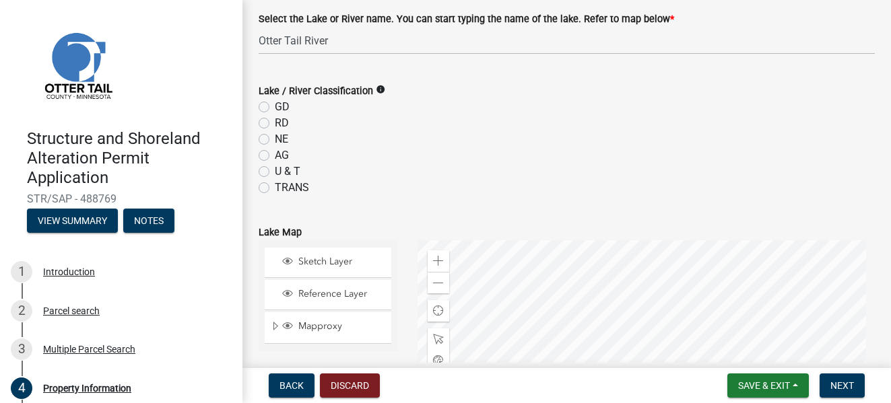
click at [275, 138] on label "NE" at bounding box center [281, 139] width 13 height 16
click at [275, 138] on input "NE" at bounding box center [279, 135] width 9 height 9
radio input "true"
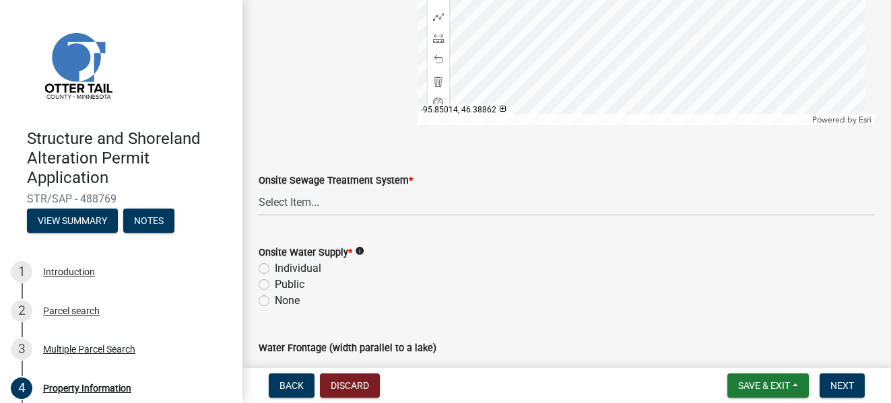
scroll to position [936, 0]
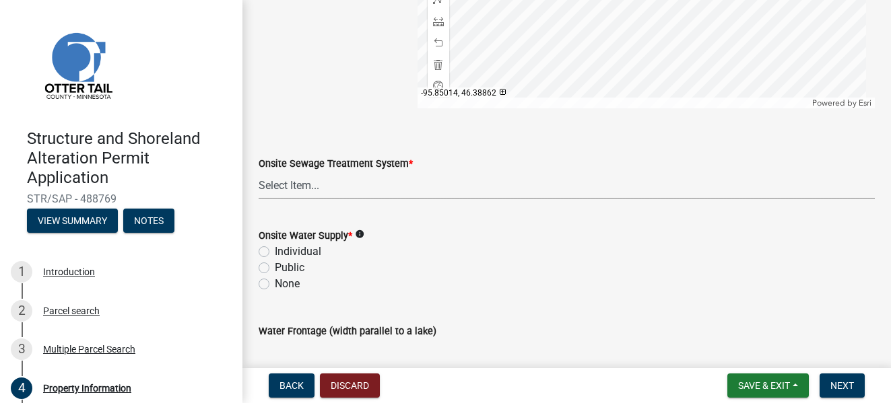
click at [294, 188] on select "Select Item... L&R Certificate of Compliance within 5yrs Compliance Inspection …" at bounding box center [567, 186] width 616 height 28
click at [259, 172] on select "Select Item... L&R Certificate of Compliance within 5yrs Compliance Inspection …" at bounding box center [567, 186] width 616 height 28
select select "536c2d30-81d9-41b4-a753-c6560d717c74"
click at [275, 252] on label "Individual" at bounding box center [298, 252] width 46 height 16
click at [275, 252] on input "Individual" at bounding box center [279, 248] width 9 height 9
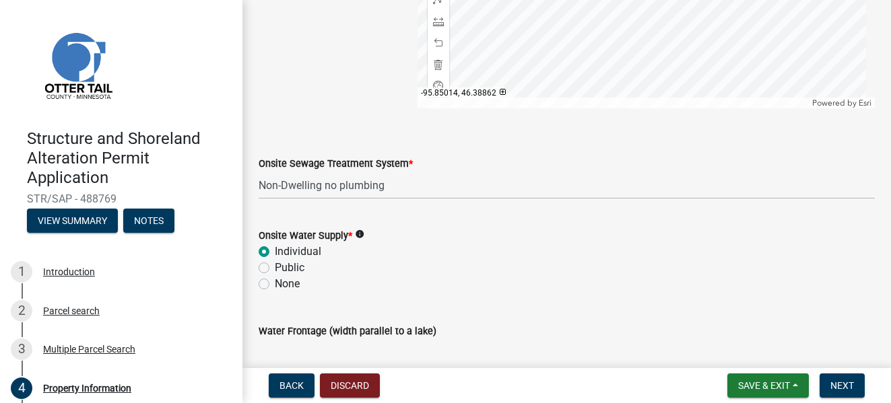
radio input "true"
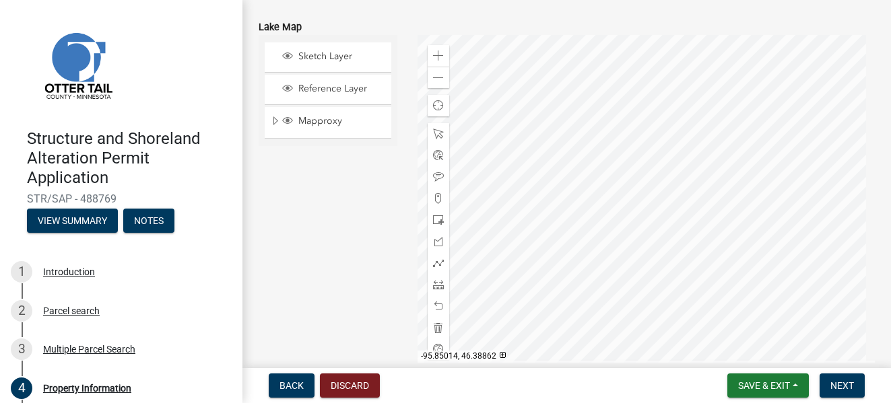
scroll to position [669, 0]
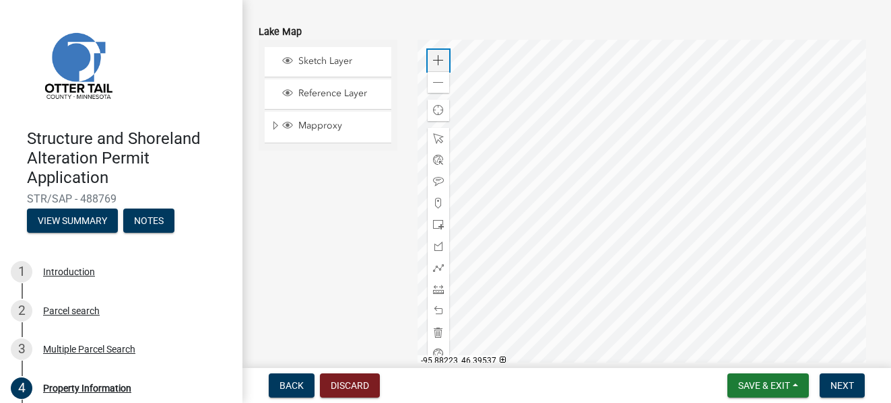
click at [433, 61] on span at bounding box center [438, 60] width 11 height 11
click at [582, 302] on div at bounding box center [645, 208] width 457 height 337
click at [438, 287] on span at bounding box center [438, 289] width 11 height 11
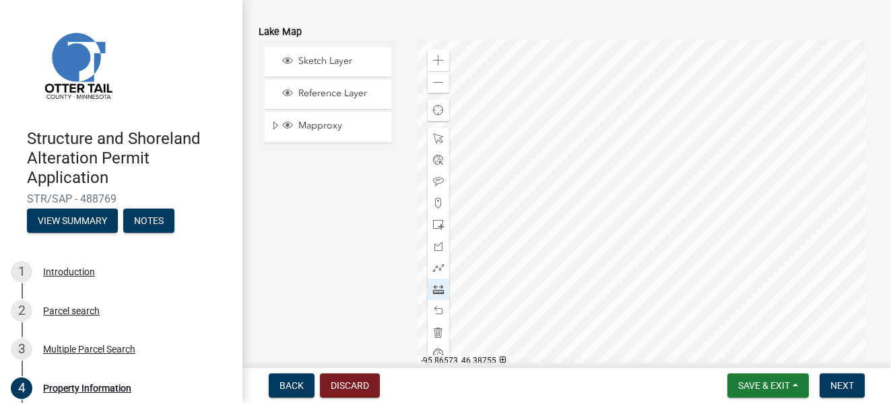
scroll to position [682, 0]
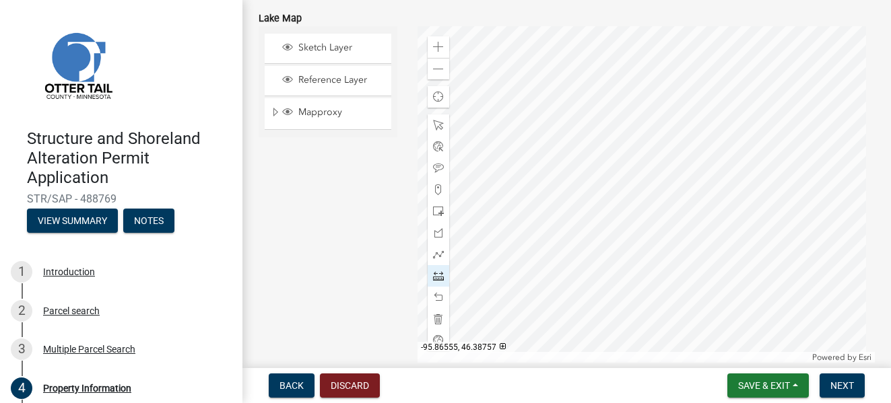
click at [532, 227] on div at bounding box center [645, 194] width 457 height 337
click at [625, 188] on div at bounding box center [645, 194] width 457 height 337
click at [697, 186] on div at bounding box center [645, 194] width 457 height 337
click at [743, 197] on div at bounding box center [645, 194] width 457 height 337
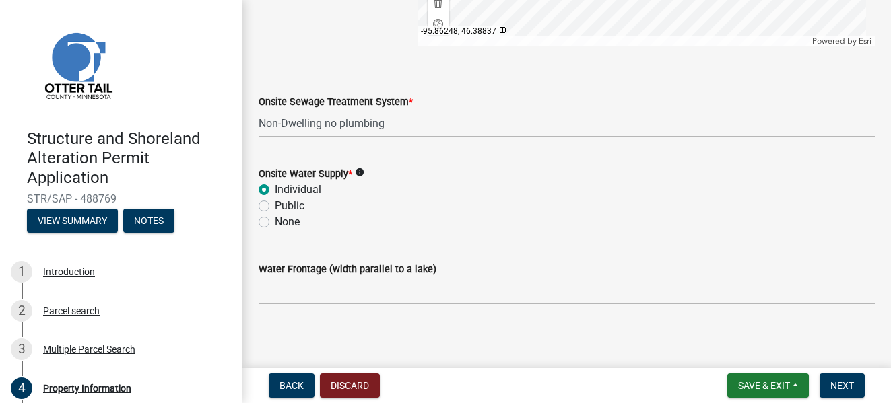
scroll to position [1004, 0]
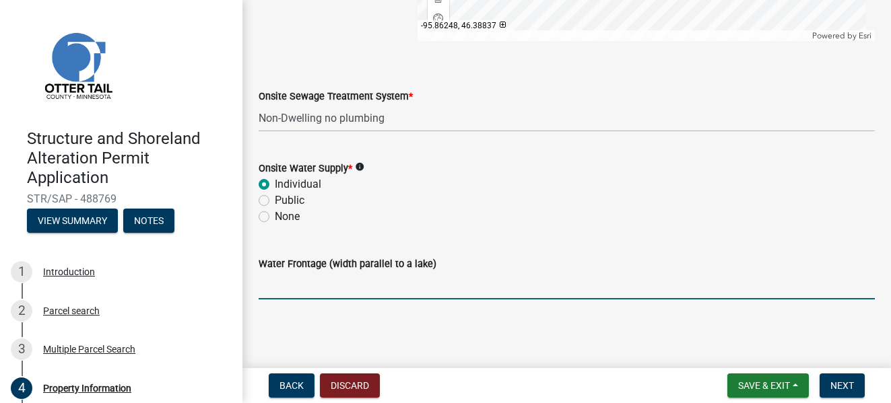
click at [309, 289] on input "Water Frontage (width parallel to a lake)" at bounding box center [567, 286] width 616 height 28
type input "515"
click at [842, 383] on span "Next" at bounding box center [842, 385] width 24 height 11
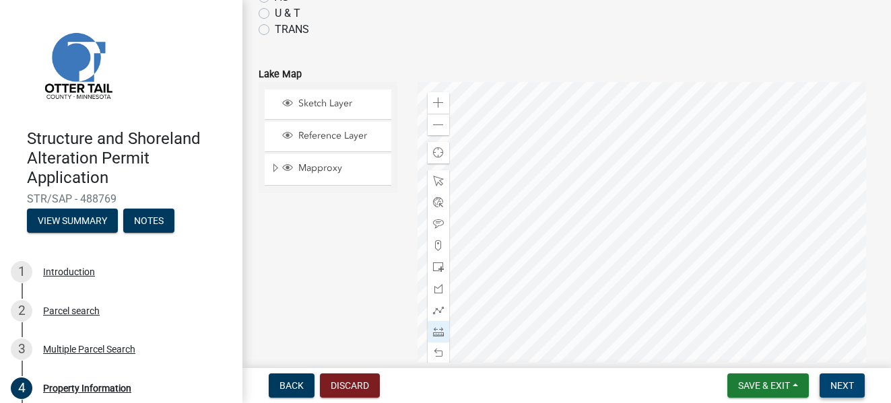
scroll to position [645, 0]
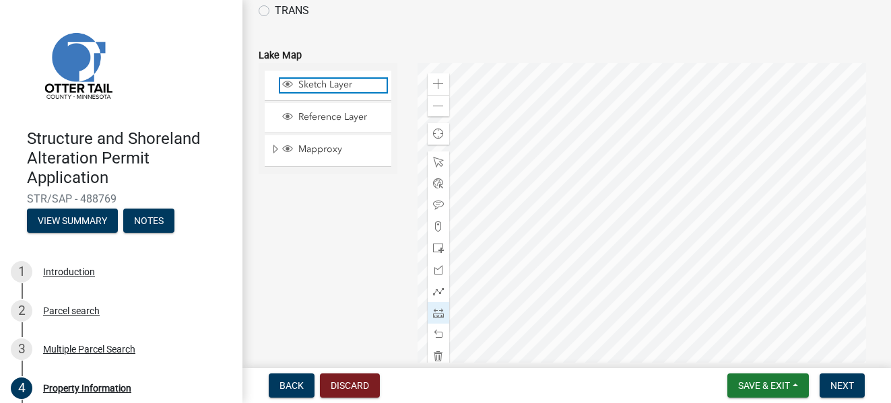
click at [335, 88] on span "Sketch Layer" at bounding box center [341, 85] width 92 height 12
click at [438, 311] on span at bounding box center [438, 313] width 11 height 11
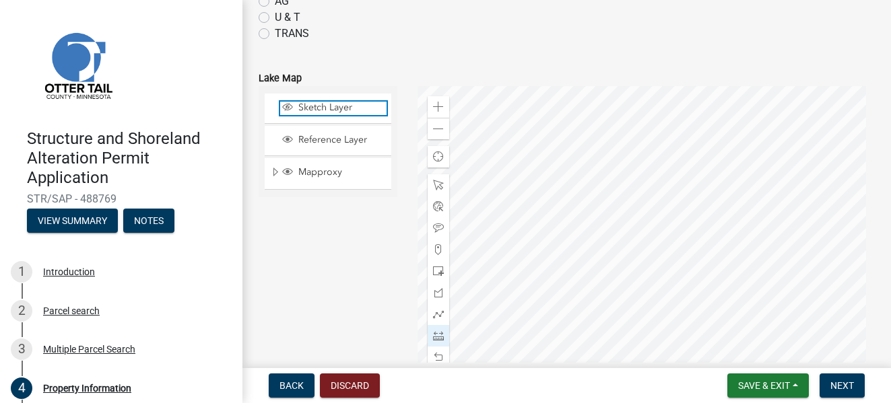
click at [314, 104] on span "Sketch Layer" at bounding box center [341, 108] width 92 height 12
click at [319, 106] on span "Sketch Layer" at bounding box center [341, 108] width 92 height 12
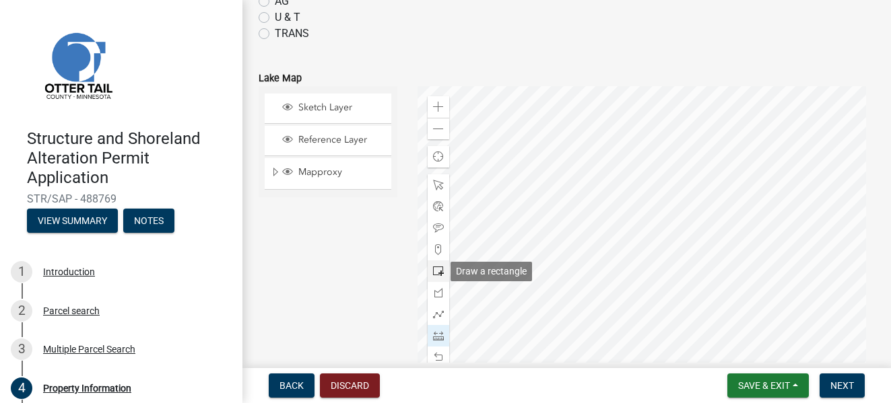
click at [434, 271] on span at bounding box center [438, 271] width 11 height 11
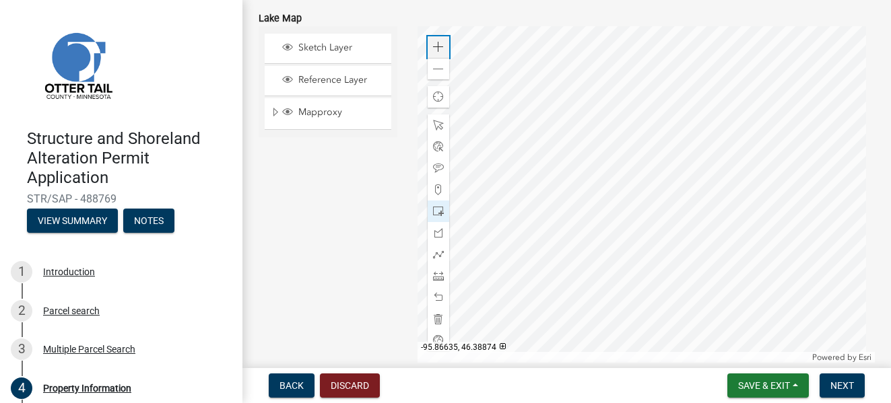
click at [439, 46] on span at bounding box center [438, 47] width 11 height 11
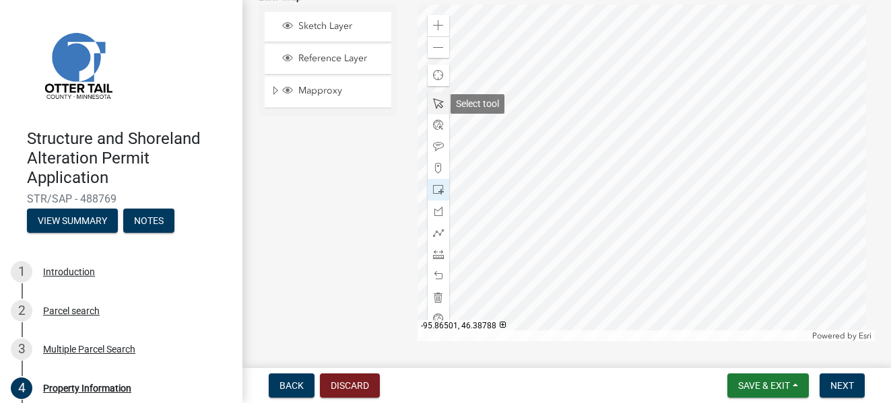
click at [440, 104] on span at bounding box center [438, 103] width 11 height 11
click at [707, 178] on div at bounding box center [645, 173] width 457 height 337
click at [657, 221] on div at bounding box center [645, 173] width 457 height 337
click at [675, 163] on div at bounding box center [645, 173] width 457 height 337
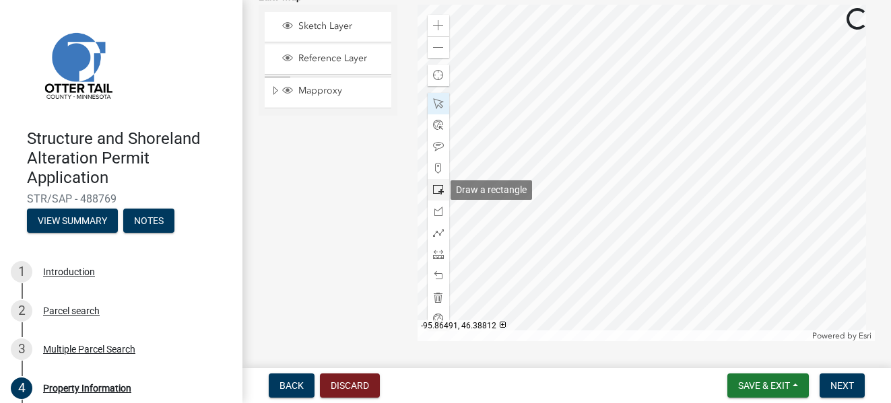
click at [436, 186] on span at bounding box center [438, 189] width 11 height 11
click at [676, 77] on div at bounding box center [645, 173] width 457 height 337
click at [583, 97] on div at bounding box center [645, 173] width 457 height 337
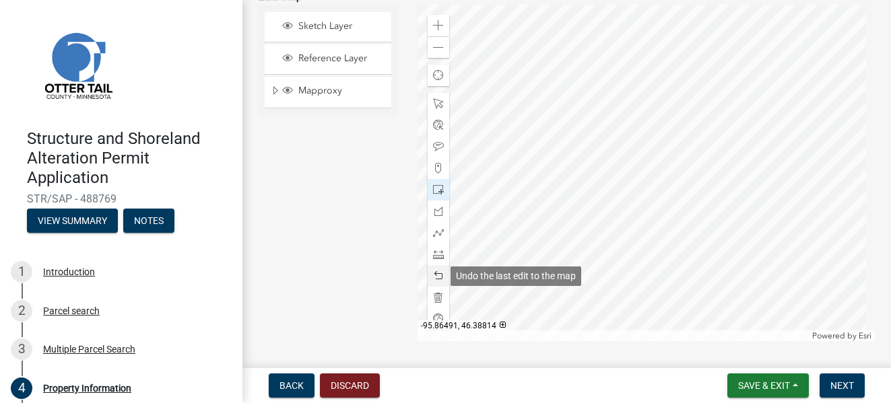
click at [433, 279] on span at bounding box center [438, 276] width 11 height 11
click at [436, 275] on span at bounding box center [438, 276] width 11 height 11
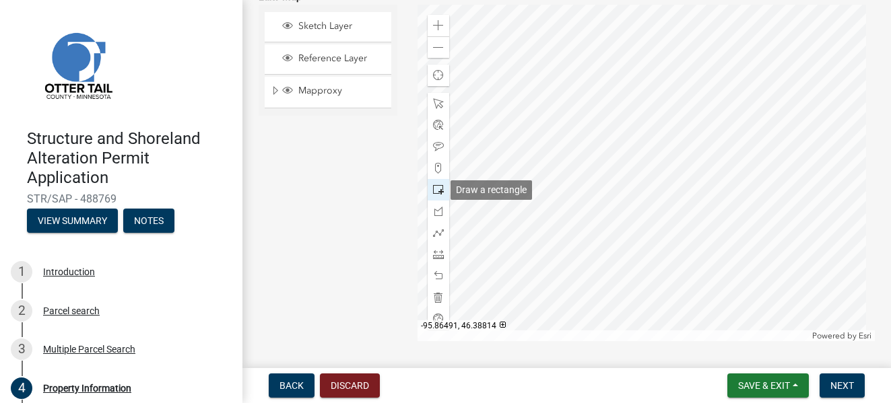
click at [436, 190] on span at bounding box center [438, 189] width 11 height 11
click at [704, 142] on div at bounding box center [645, 173] width 457 height 337
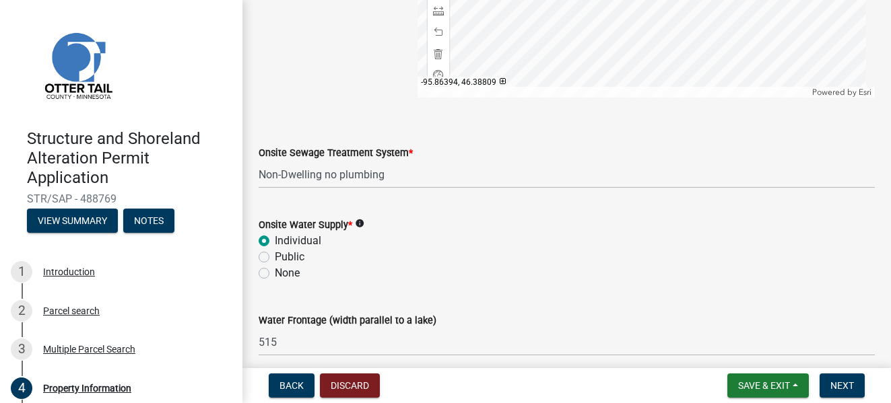
scroll to position [1004, 0]
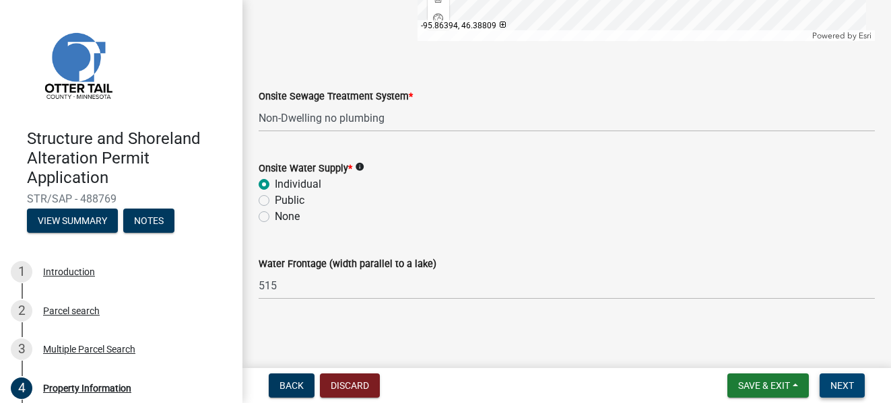
click at [850, 384] on span "Next" at bounding box center [842, 385] width 24 height 11
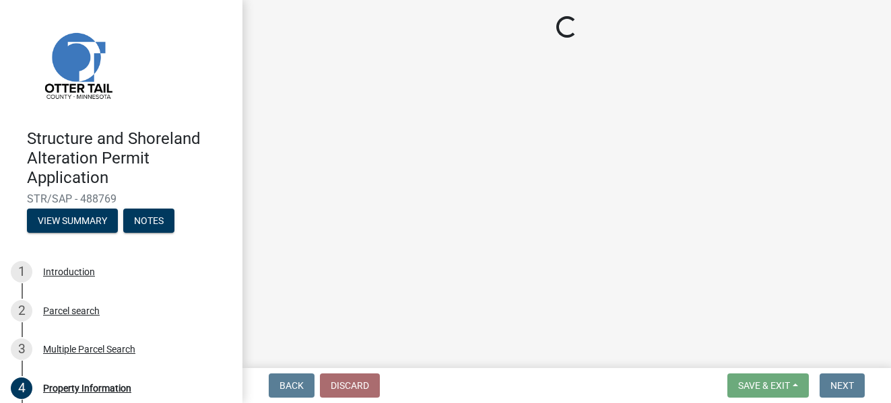
scroll to position [0, 0]
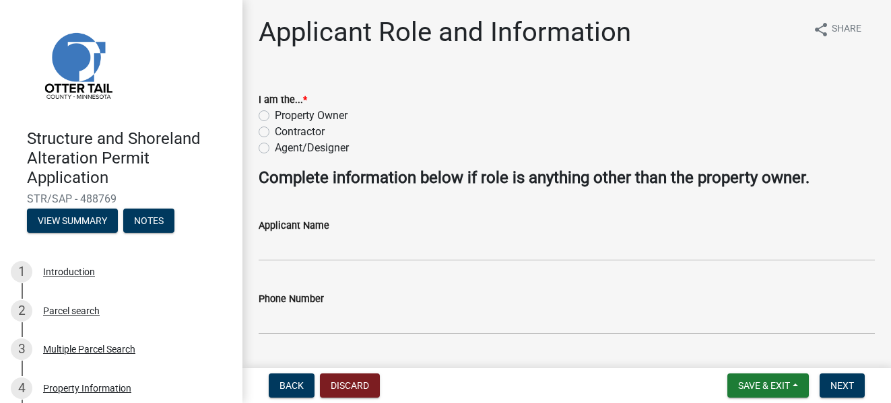
click at [275, 129] on label "Contractor" at bounding box center [300, 132] width 50 height 16
click at [275, 129] on input "Contractor" at bounding box center [279, 128] width 9 height 9
radio input "true"
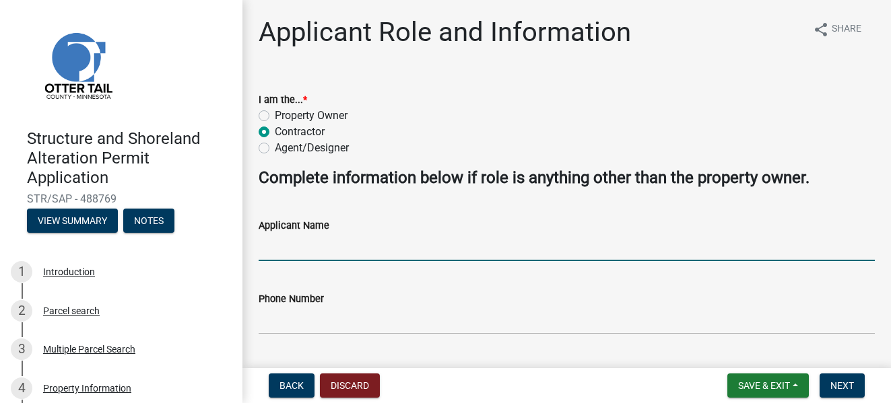
click at [361, 256] on input "Applicant Name" at bounding box center [567, 248] width 616 height 28
type input "Scott VanWatermulen"
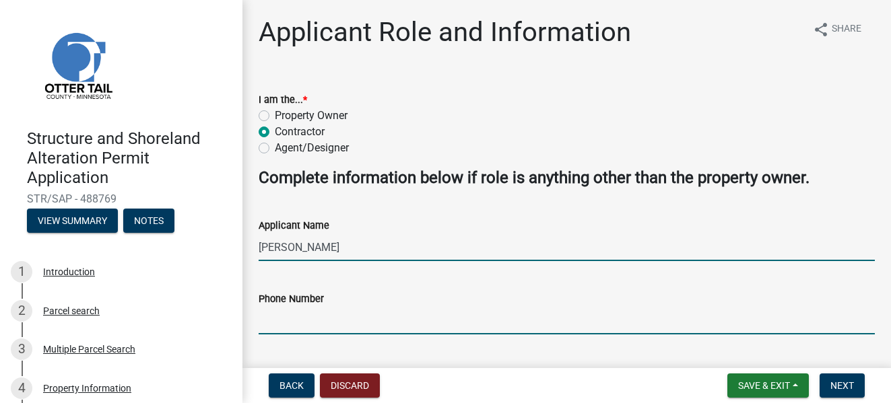
click at [307, 327] on input "Phone Number" at bounding box center [567, 321] width 616 height 28
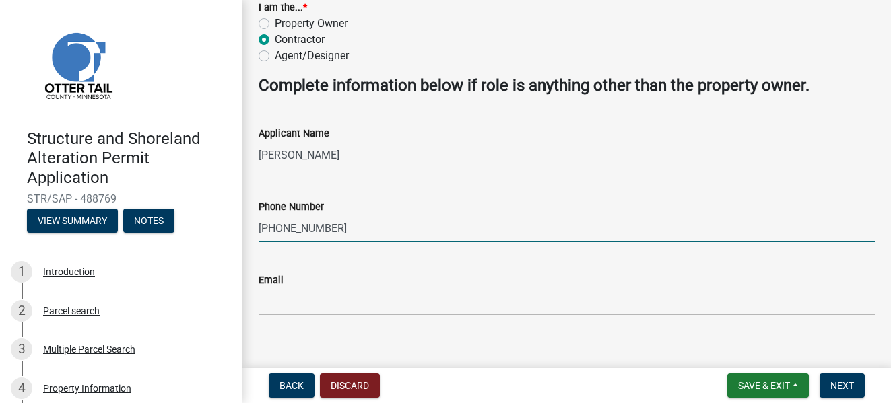
scroll to position [108, 0]
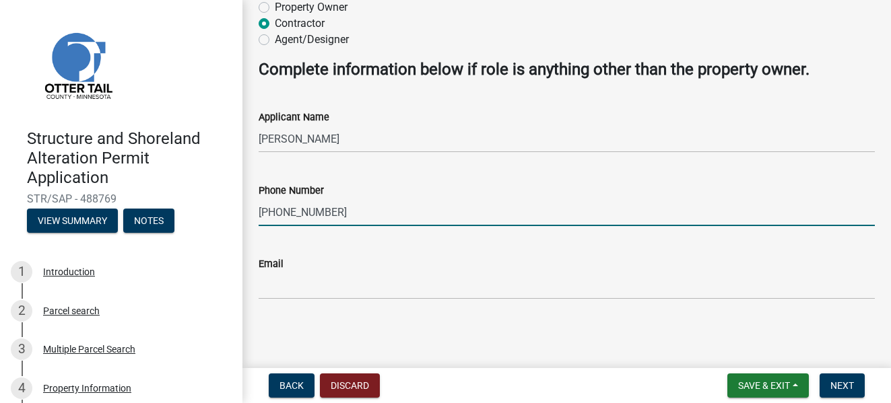
type input "218-346-7268"
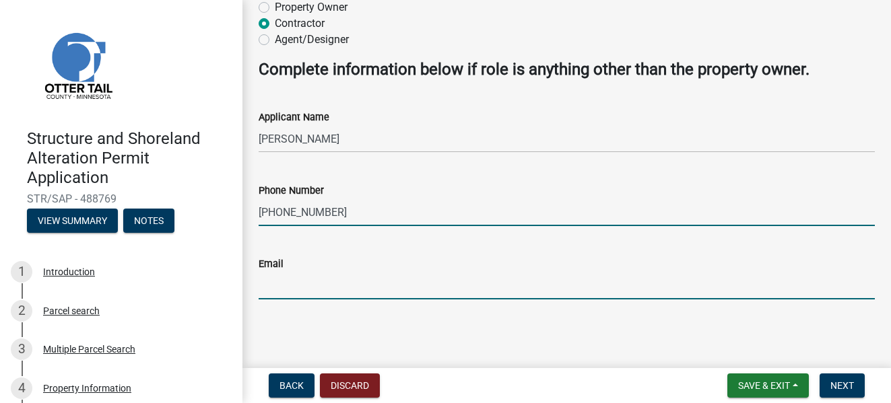
click at [522, 280] on input "Email" at bounding box center [567, 286] width 616 height 28
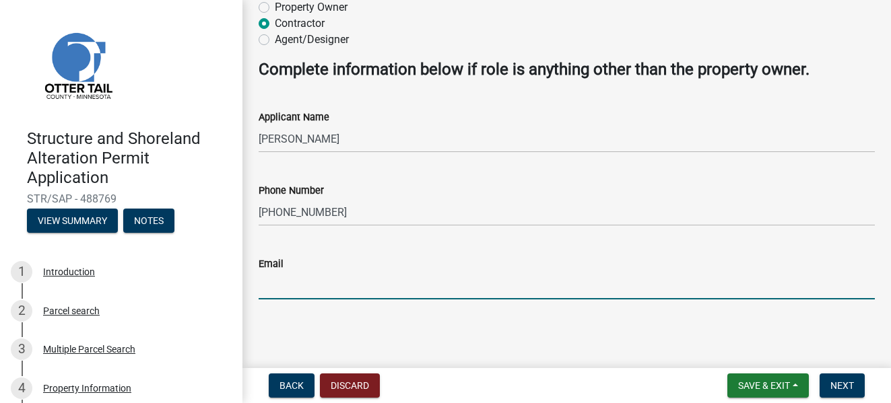
type input "[PERSON_NAME][EMAIL_ADDRESS][PERSON_NAME][DOMAIN_NAME]"
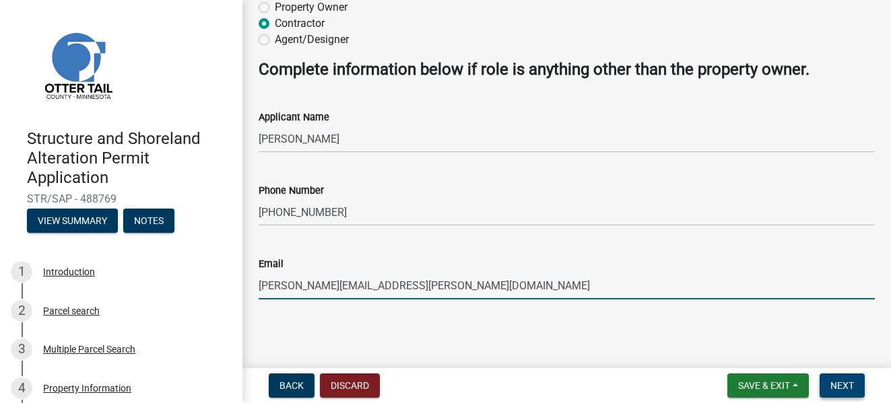
click at [838, 382] on span "Next" at bounding box center [842, 385] width 24 height 11
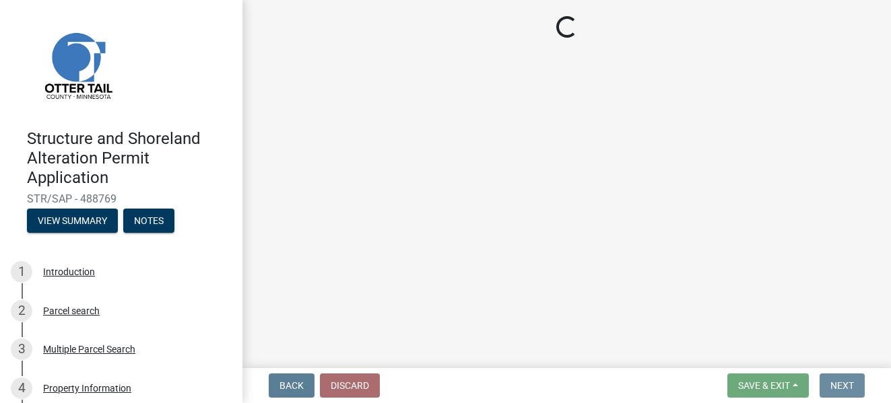
scroll to position [0, 0]
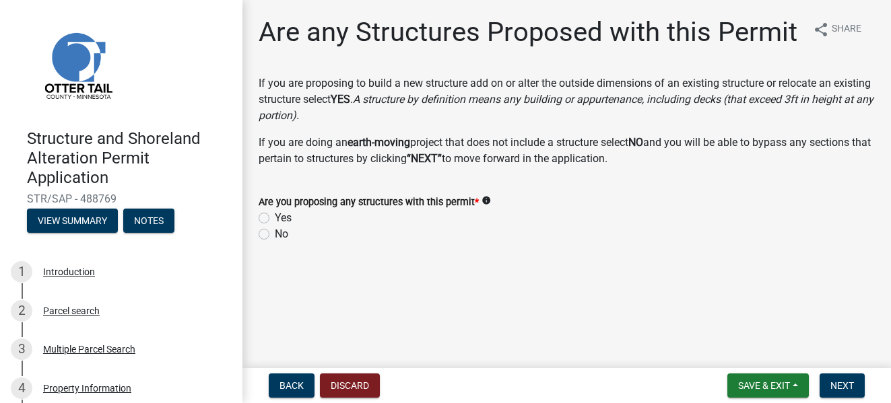
click at [275, 236] on label "No" at bounding box center [281, 234] width 13 height 16
click at [275, 235] on input "No" at bounding box center [279, 230] width 9 height 9
radio input "true"
click at [842, 381] on span "Next" at bounding box center [842, 385] width 24 height 11
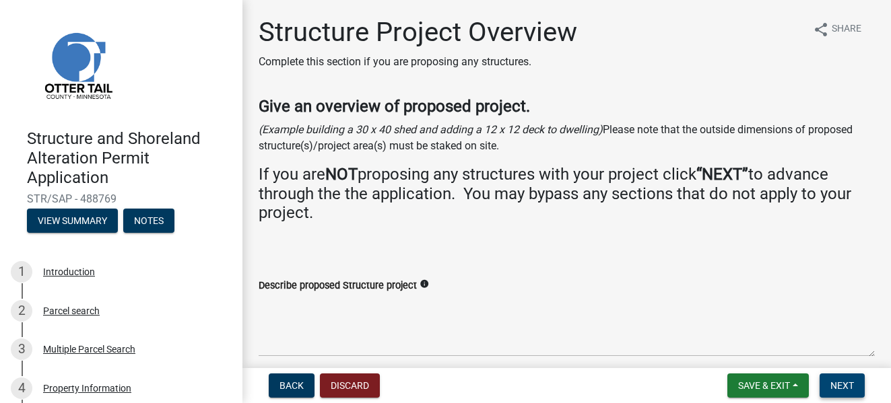
click at [840, 385] on span "Next" at bounding box center [842, 385] width 24 height 11
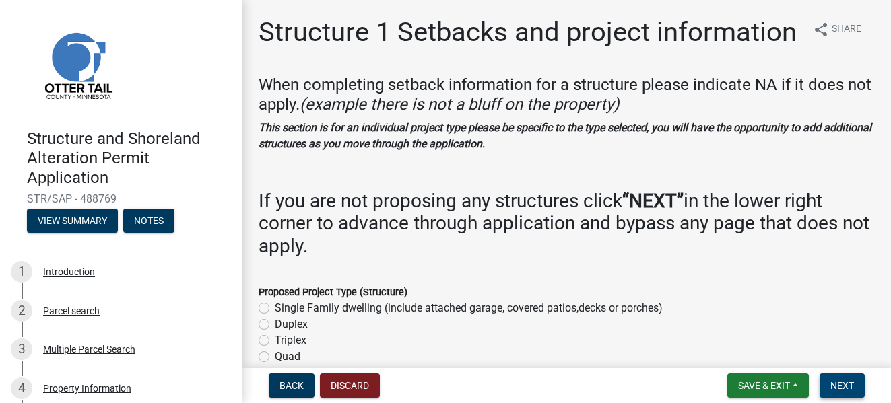
click at [840, 385] on span "Next" at bounding box center [842, 385] width 24 height 11
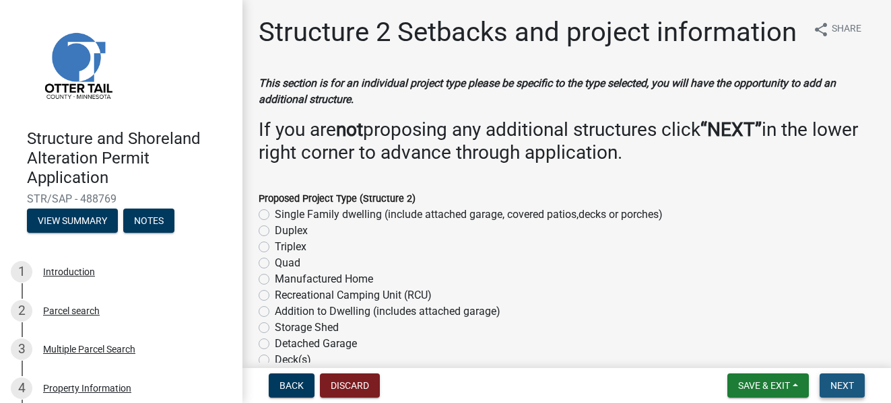
click at [840, 385] on span "Next" at bounding box center [842, 385] width 24 height 11
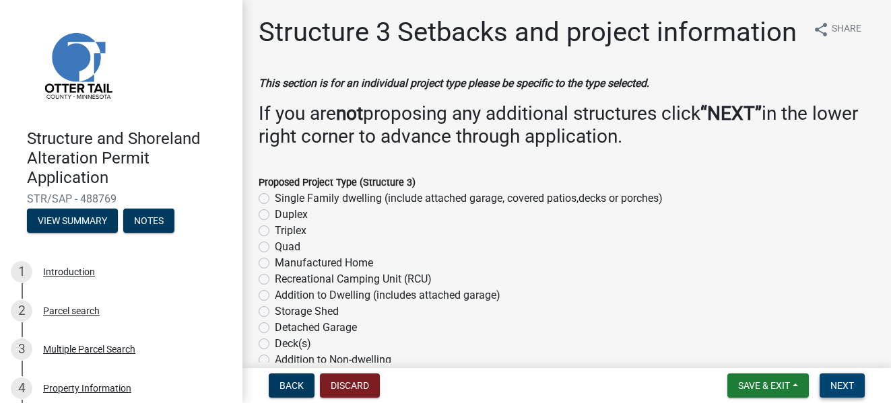
click at [840, 385] on span "Next" at bounding box center [842, 385] width 24 height 11
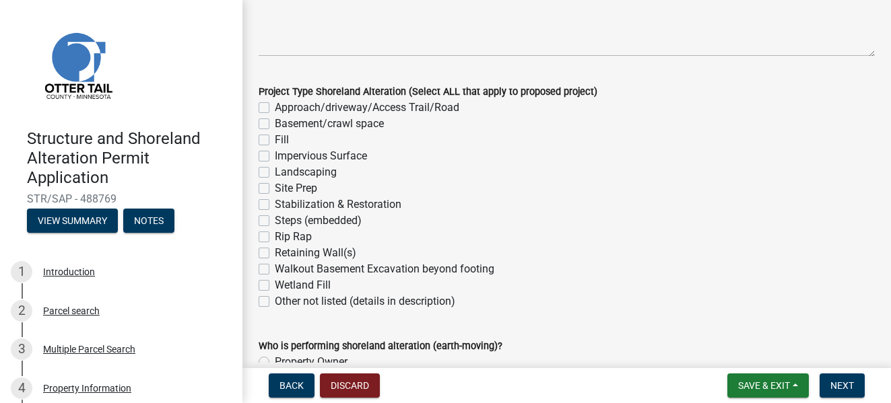
scroll to position [279, 0]
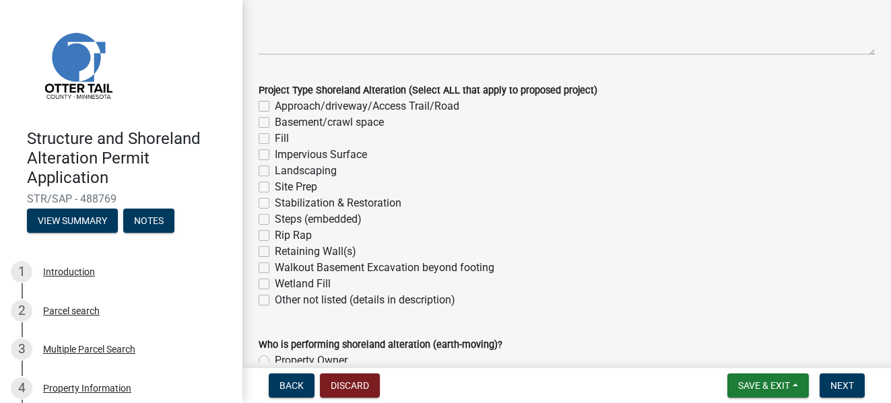
click at [275, 137] on label "Fill" at bounding box center [282, 139] width 14 height 16
click at [275, 137] on input "Fill" at bounding box center [279, 135] width 9 height 9
checkbox input "true"
checkbox input "false"
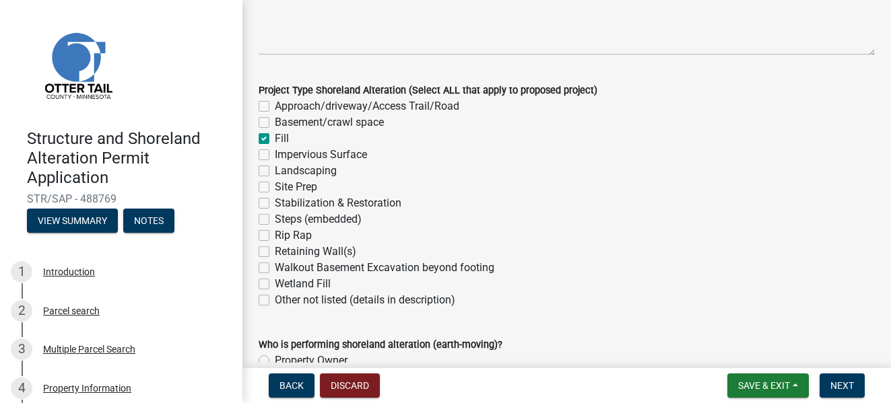
checkbox input "true"
checkbox input "false"
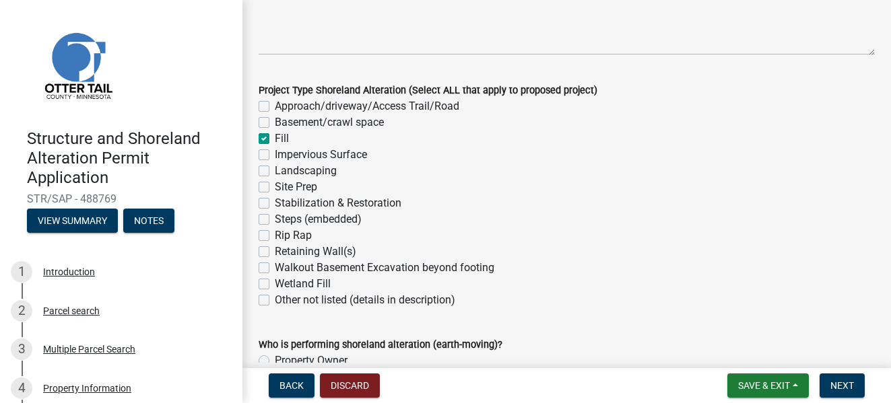
checkbox input "false"
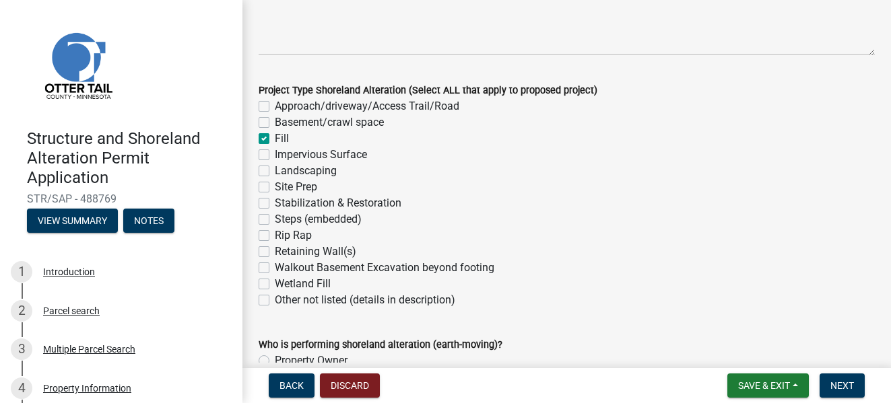
checkbox input "false"
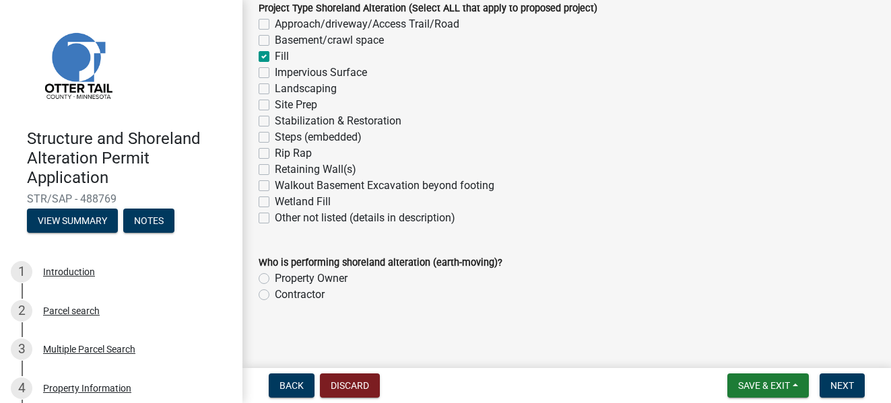
scroll to position [366, 0]
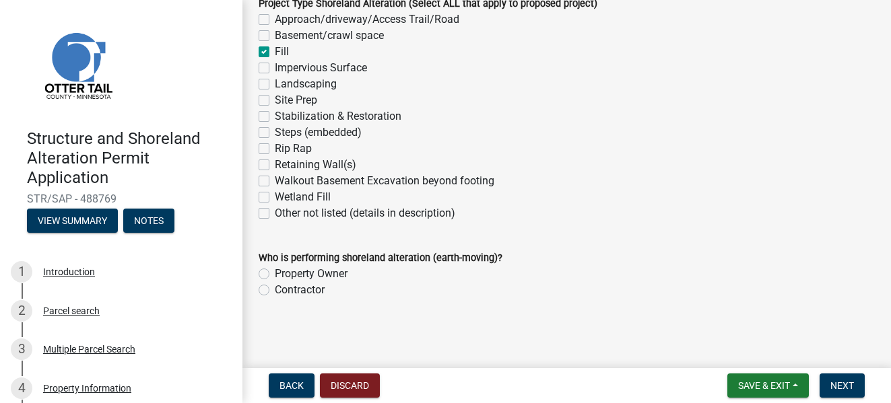
click at [275, 288] on label "Contractor" at bounding box center [300, 290] width 50 height 16
click at [275, 288] on input "Contractor" at bounding box center [279, 286] width 9 height 9
radio input "true"
click at [846, 384] on span "Next" at bounding box center [842, 385] width 24 height 11
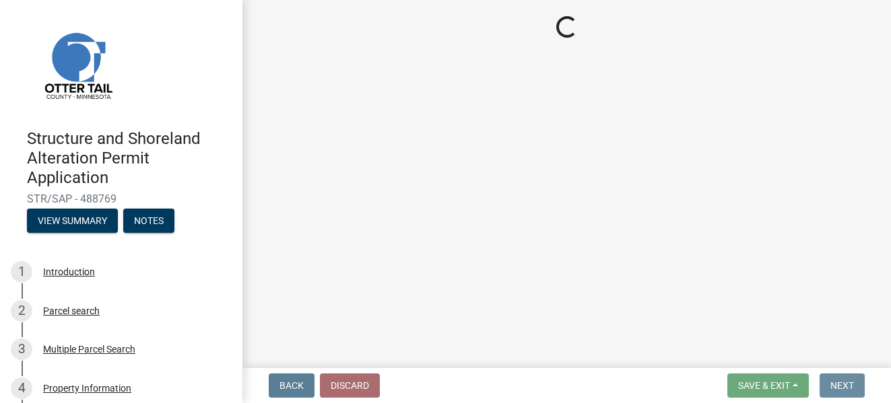
scroll to position [0, 0]
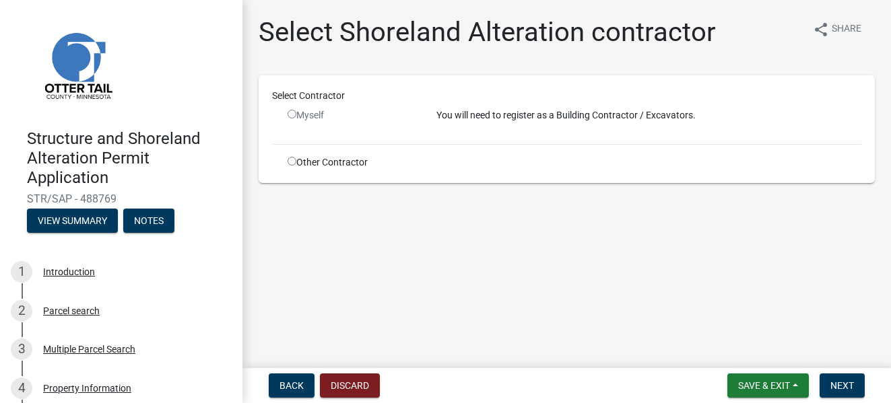
click at [292, 112] on input "radio" at bounding box center [291, 114] width 9 height 9
click at [293, 109] on div "Myself" at bounding box center [351, 115] width 129 height 14
click at [291, 114] on input "radio" at bounding box center [291, 114] width 9 height 9
radio input "false"
click at [843, 387] on span "Next" at bounding box center [842, 385] width 24 height 11
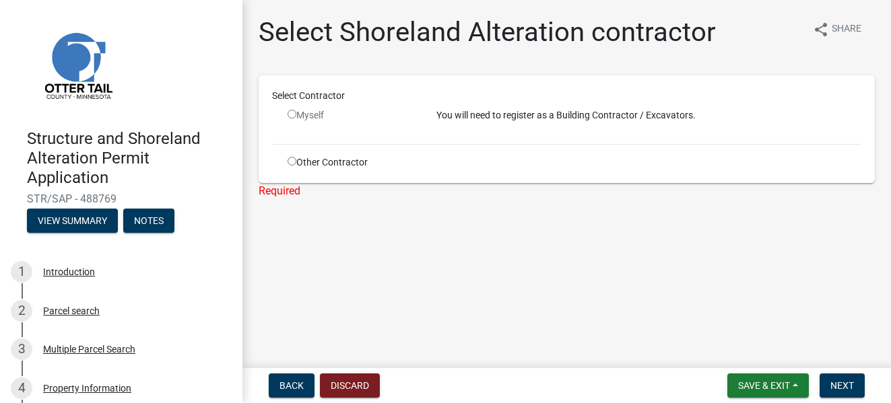
click at [292, 160] on input "radio" at bounding box center [291, 161] width 9 height 9
radio input "true"
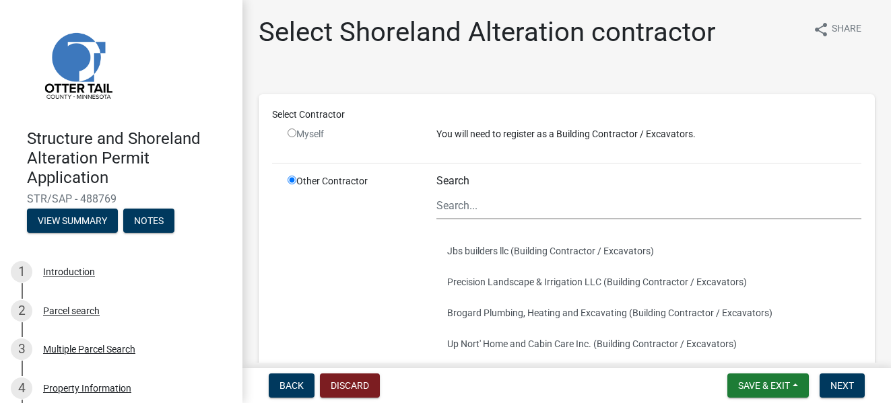
click at [292, 180] on input "radio" at bounding box center [291, 180] width 9 height 9
click at [292, 129] on input "radio" at bounding box center [291, 133] width 9 height 9
radio input "false"
radio input "true"
click at [768, 387] on span "Save & Exit" at bounding box center [764, 385] width 52 height 11
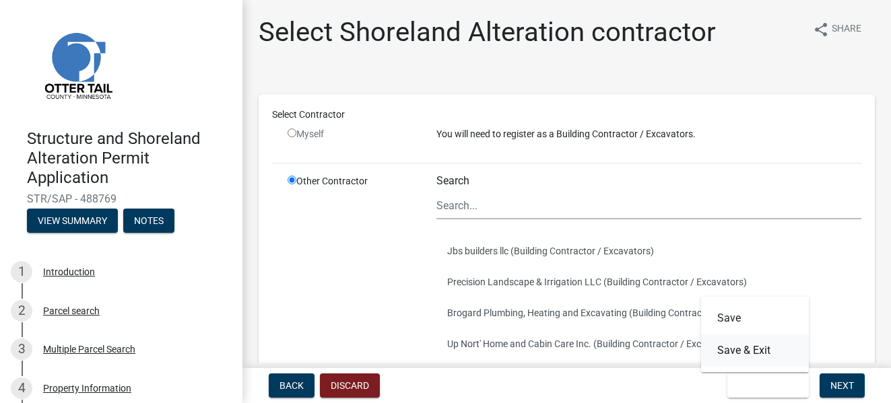
click at [742, 349] on button "Save & Exit" at bounding box center [755, 351] width 108 height 32
